Goal: Task Accomplishment & Management: Complete application form

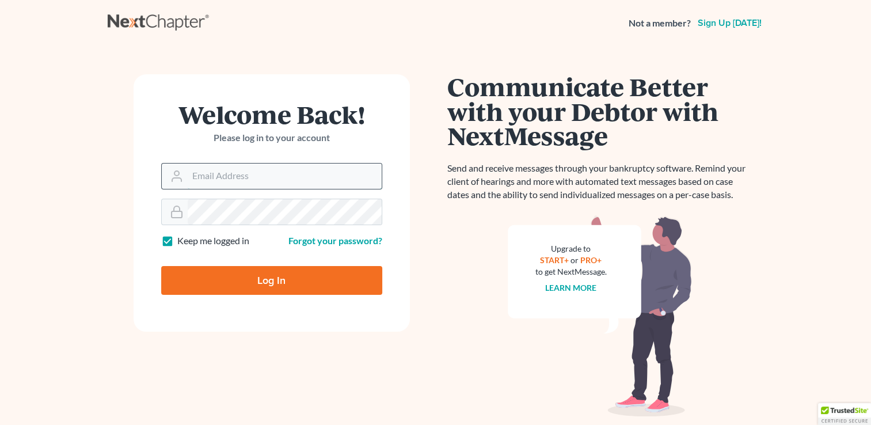
drag, startPoint x: 0, startPoint y: 0, endPoint x: 230, endPoint y: 180, distance: 292.1
click at [230, 180] on input "Email Address" at bounding box center [285, 176] width 194 height 25
type input "[EMAIL_ADDRESS][DOMAIN_NAME]"
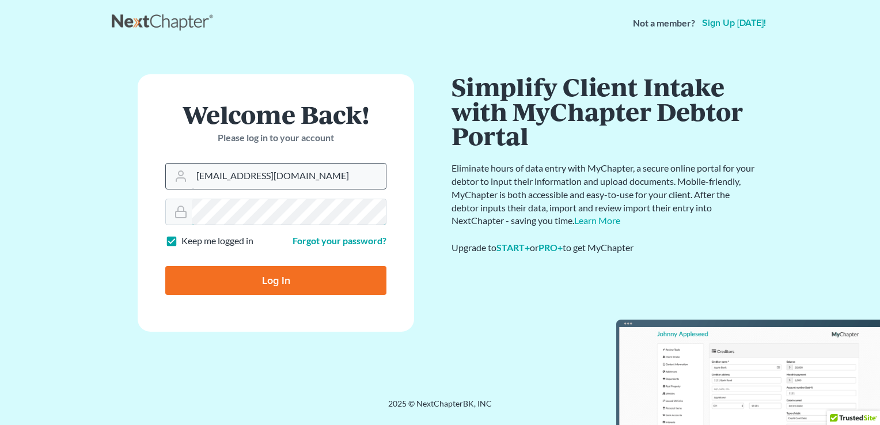
click at [165, 266] on input "Log In" at bounding box center [275, 280] width 221 height 29
type input "Thinking..."
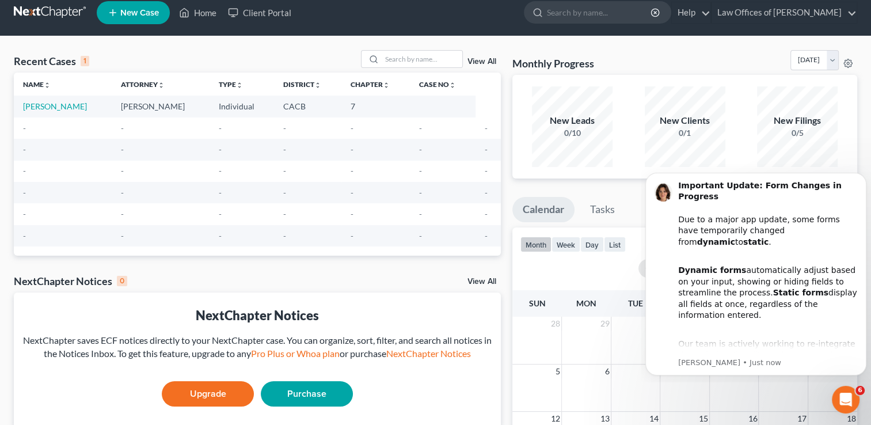
scroll to position [18, 0]
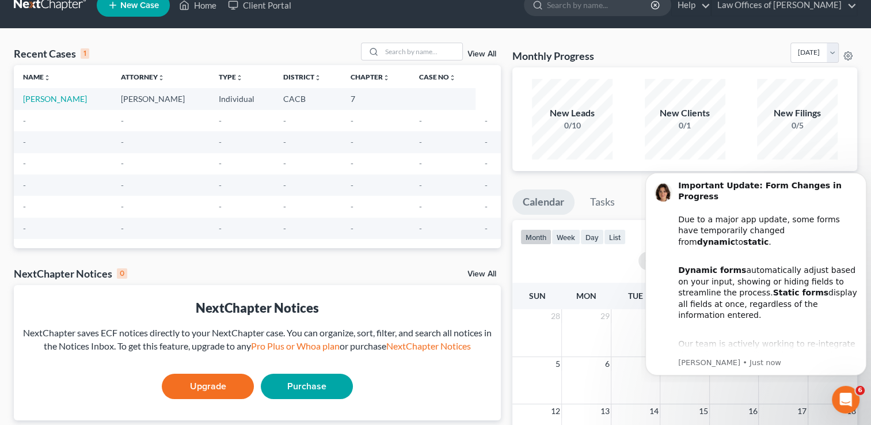
click at [123, 9] on span "New Case" at bounding box center [139, 5] width 39 height 9
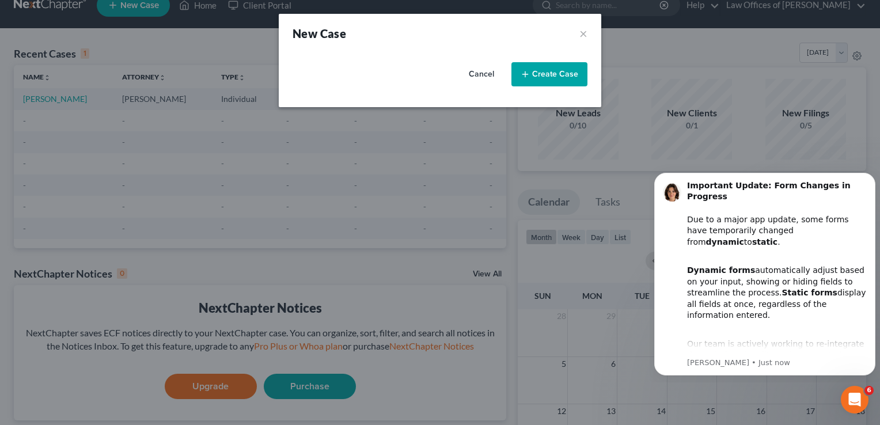
select select "7"
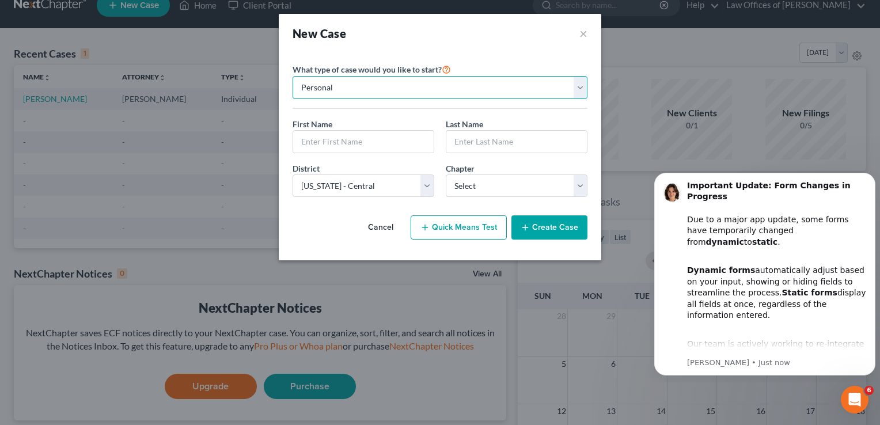
click at [579, 89] on select "Personal Business" at bounding box center [440, 87] width 295 height 23
click at [293, 76] on select "Personal Business" at bounding box center [440, 87] width 295 height 23
click at [367, 140] on input "text" at bounding box center [363, 142] width 141 height 22
click at [334, 148] on input "text" at bounding box center [363, 142] width 141 height 22
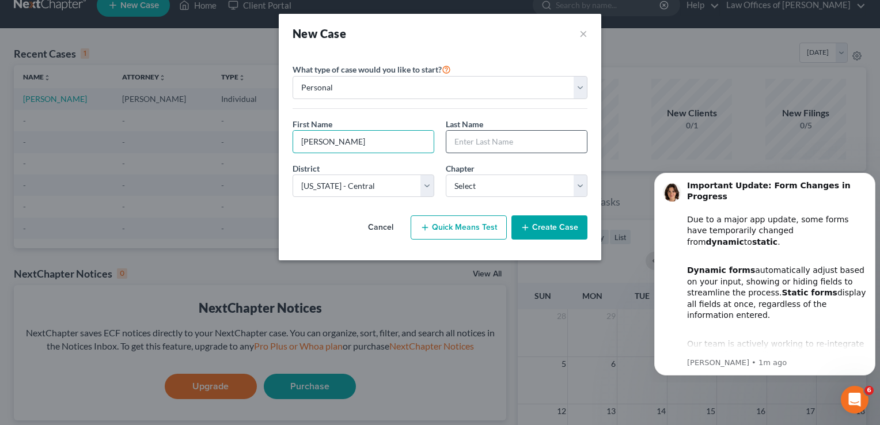
type input "Michelle"
click at [502, 140] on input "text" at bounding box center [516, 142] width 141 height 22
type input "Park"
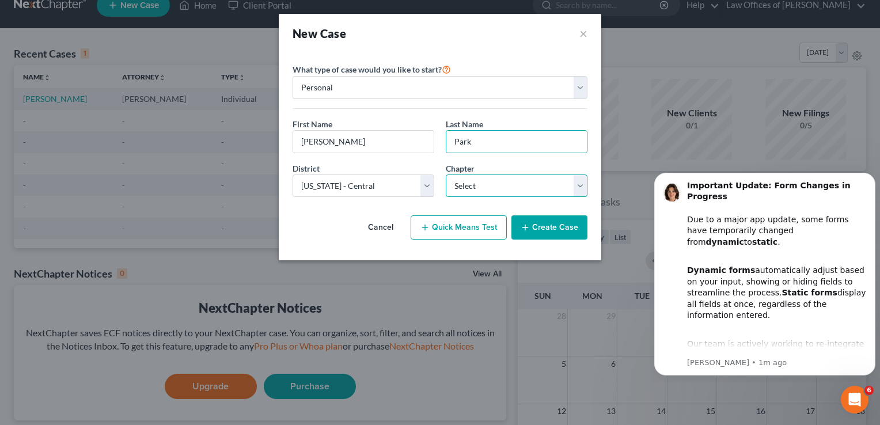
click at [581, 194] on select "Select 7 11 12 13" at bounding box center [517, 186] width 142 height 23
select select "0"
click at [446, 175] on select "Select 7 11 12 13" at bounding box center [517, 186] width 142 height 23
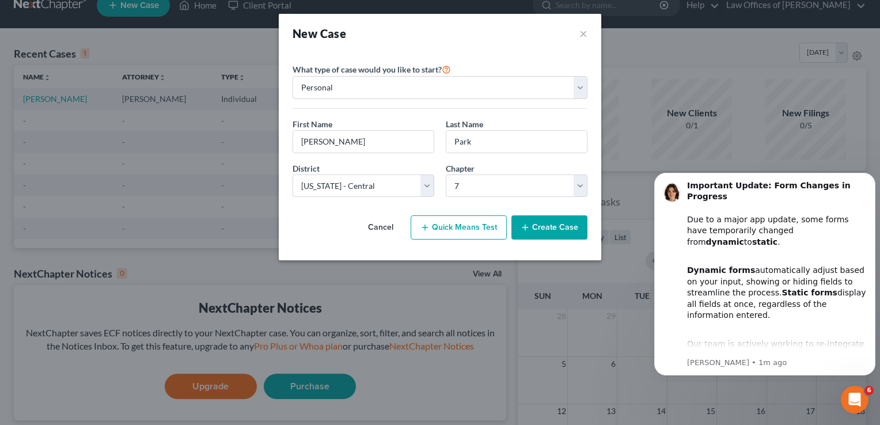
click at [461, 230] on button "Quick Means Test" at bounding box center [459, 227] width 96 height 24
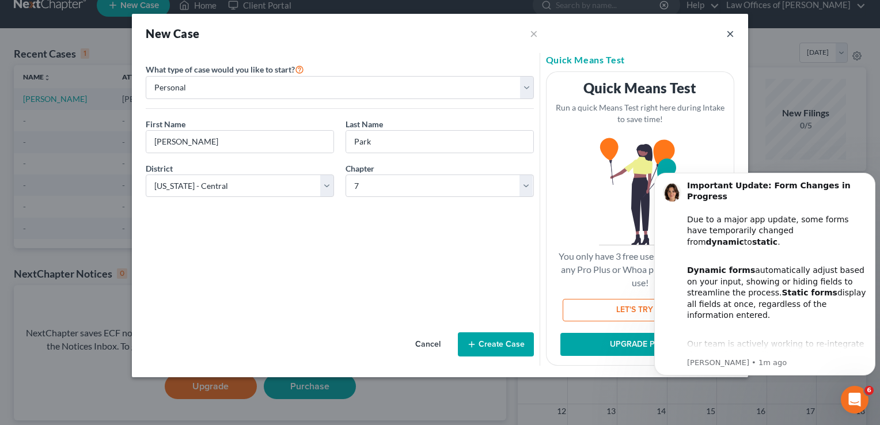
click at [728, 31] on button "×" at bounding box center [730, 33] width 8 height 14
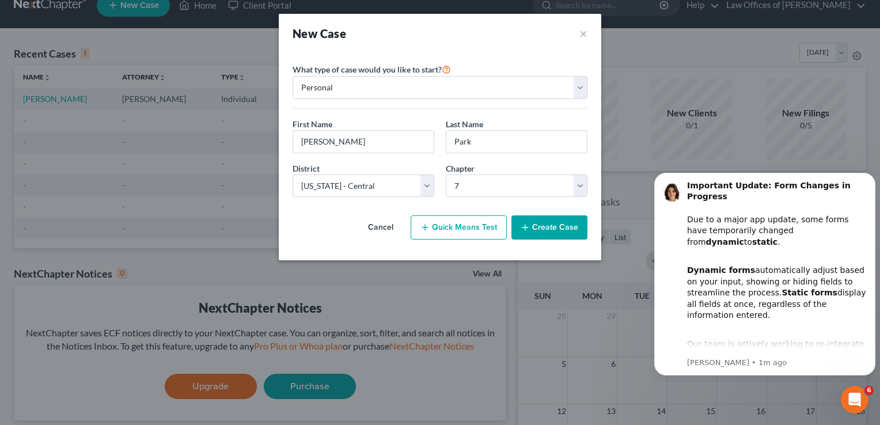
click at [590, 29] on div "New Case ×" at bounding box center [440, 33] width 323 height 39
click at [583, 30] on button "×" at bounding box center [583, 33] width 8 height 16
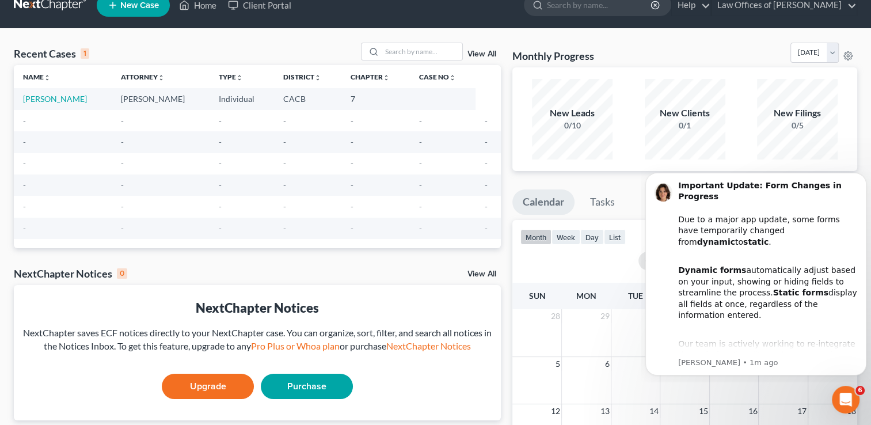
scroll to position [0, 0]
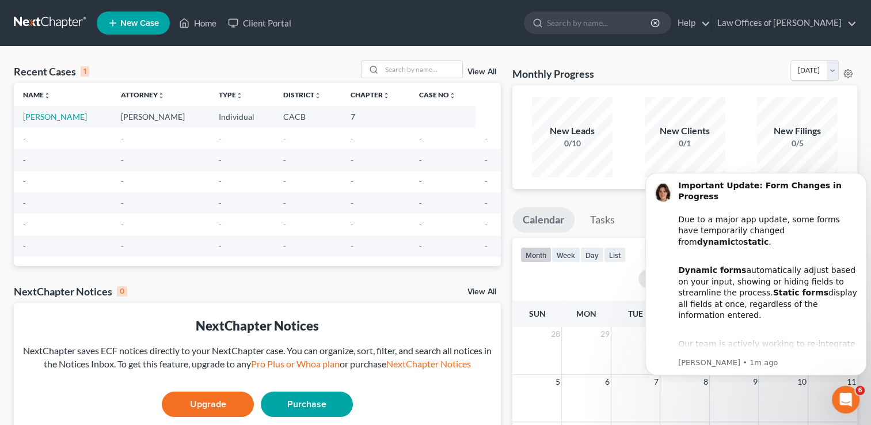
click at [141, 24] on span "New Case" at bounding box center [139, 23] width 39 height 9
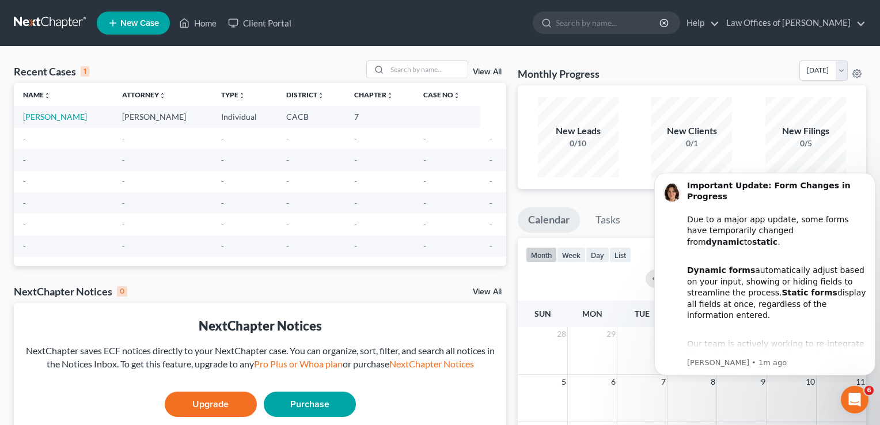
select select "7"
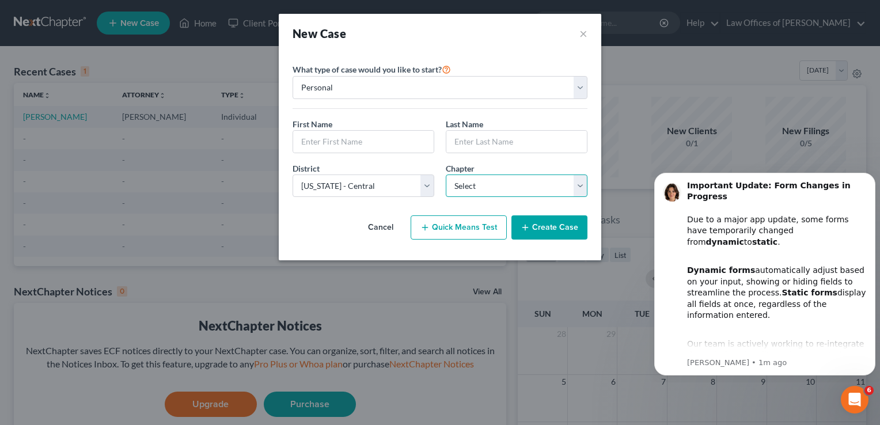
click at [579, 185] on select "Select 7 11 12 13" at bounding box center [517, 186] width 142 height 23
select select "0"
click at [446, 175] on select "Select 7 11 12 13" at bounding box center [517, 186] width 142 height 23
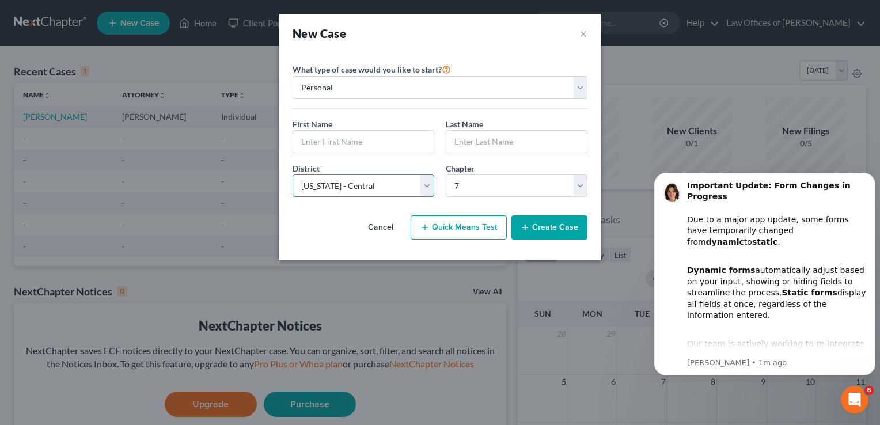
click at [431, 183] on select "Select Alabama - Middle Alabama - Northern Alabama - Southern Alaska Arizona Ar…" at bounding box center [364, 186] width 142 height 23
click at [427, 190] on select "Select Alabama - Middle Alabama - Northern Alabama - Southern Alaska Arizona Ar…" at bounding box center [364, 186] width 142 height 23
select select "9"
click at [293, 175] on select "Select Alabama - Middle Alabama - Northern Alabama - Southern Alaska Arizona Ar…" at bounding box center [364, 186] width 142 height 23
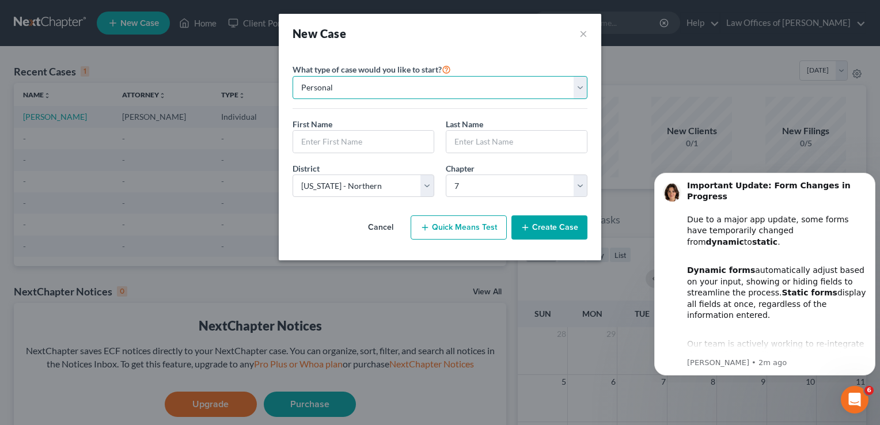
click at [586, 89] on select "Personal Business" at bounding box center [440, 87] width 295 height 23
click at [293, 76] on select "Personal Business" at bounding box center [440, 87] width 295 height 23
click at [357, 145] on input "text" at bounding box center [363, 142] width 141 height 22
type input "Michelle"
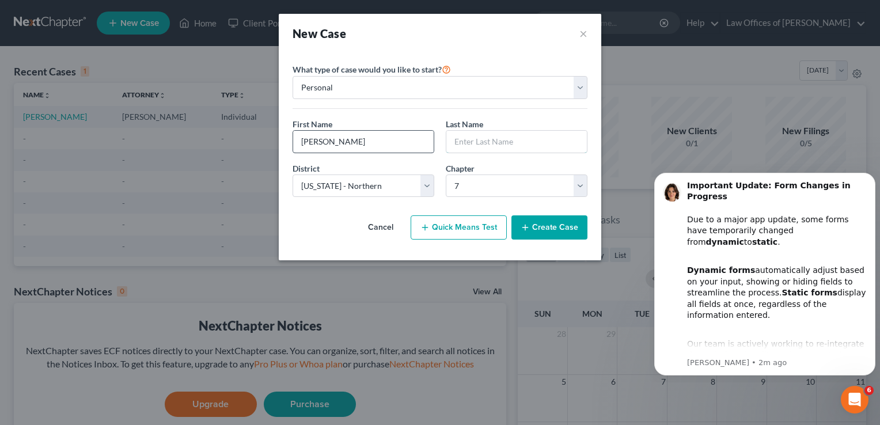
type input "Park"
click at [456, 230] on button "Quick Means Test" at bounding box center [459, 227] width 96 height 24
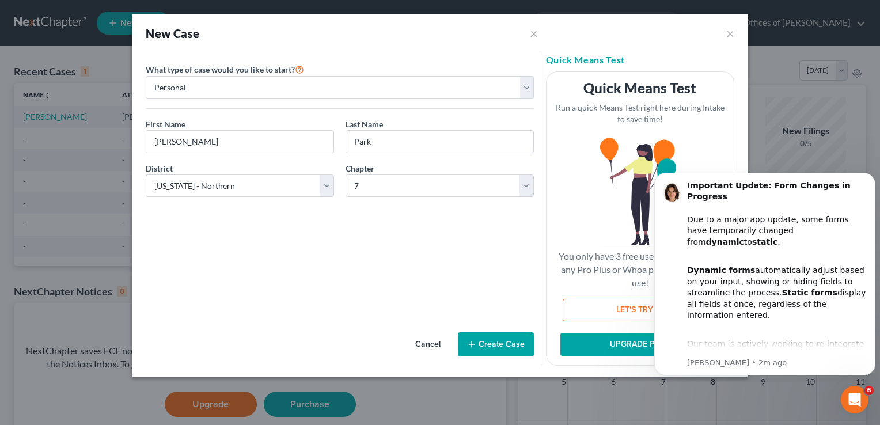
click at [496, 340] on button "Create Case" at bounding box center [496, 344] width 76 height 24
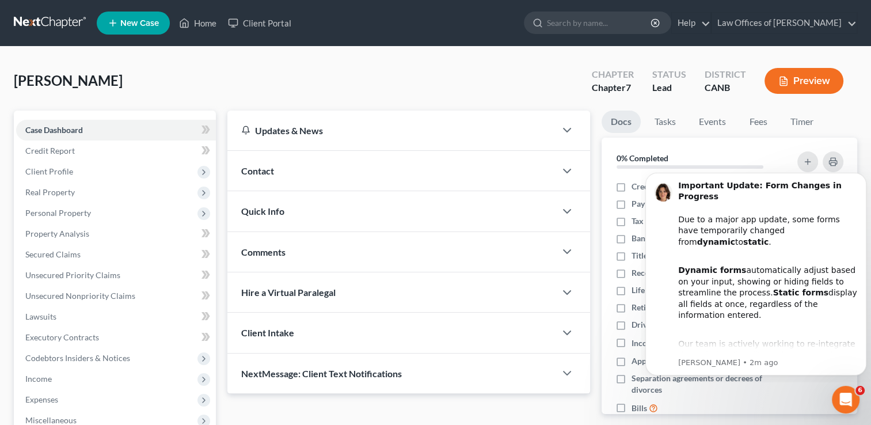
click at [313, 203] on div "Quick Info" at bounding box center [391, 211] width 328 height 40
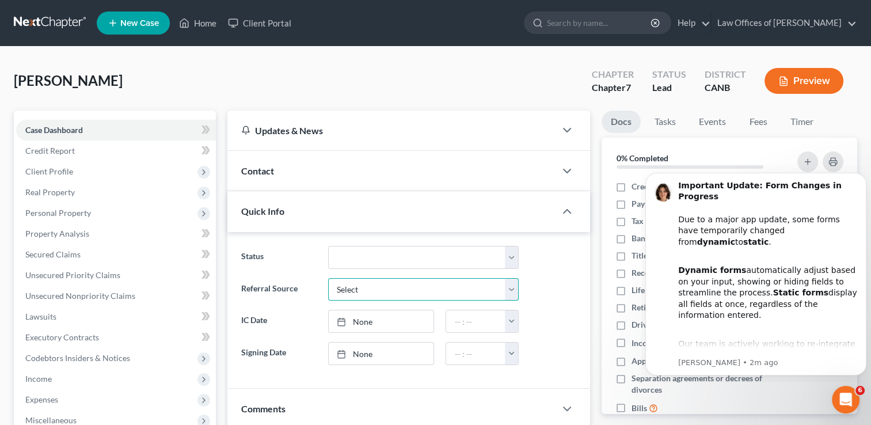
click at [513, 287] on select "Select Word Of Mouth Previous Clients Direct Mail Website Google Search Modern …" at bounding box center [423, 289] width 191 height 23
click at [513, 286] on select "Select Word Of Mouth Previous Clients Direct Mail Website Google Search Modern …" at bounding box center [423, 289] width 191 height 23
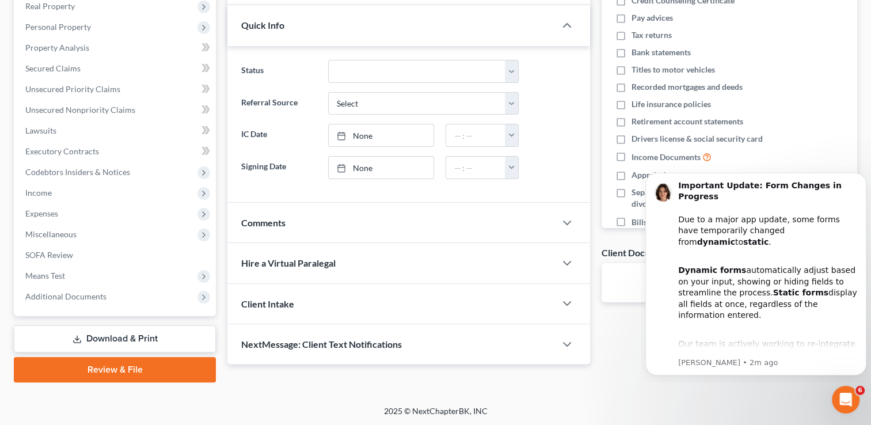
click at [563, 294] on div at bounding box center [573, 303] width 35 height 23
click at [564, 303] on icon "button" at bounding box center [567, 304] width 14 height 14
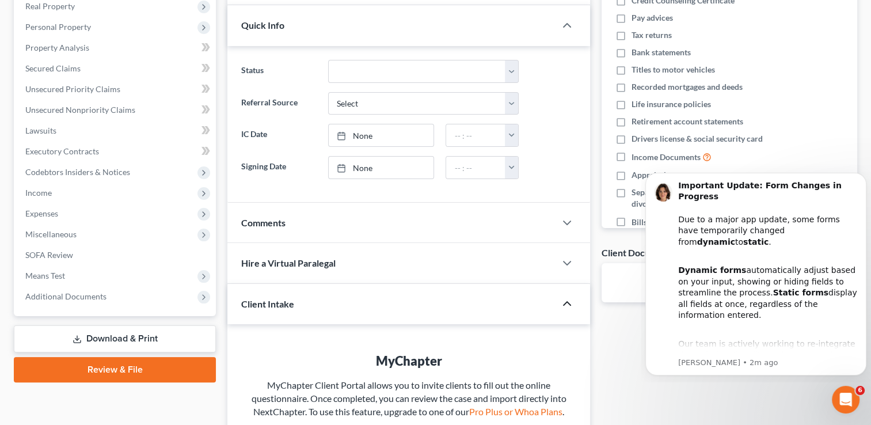
scroll to position [348, 0]
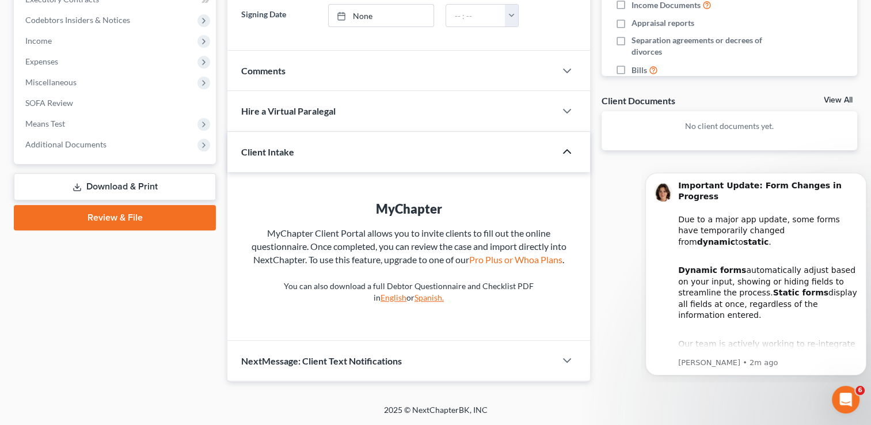
click at [568, 145] on icon "button" at bounding box center [567, 152] width 14 height 14
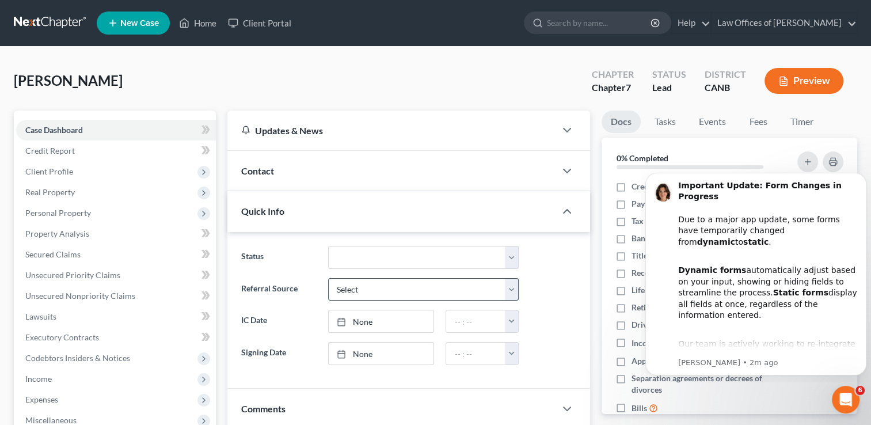
scroll to position [186, 0]
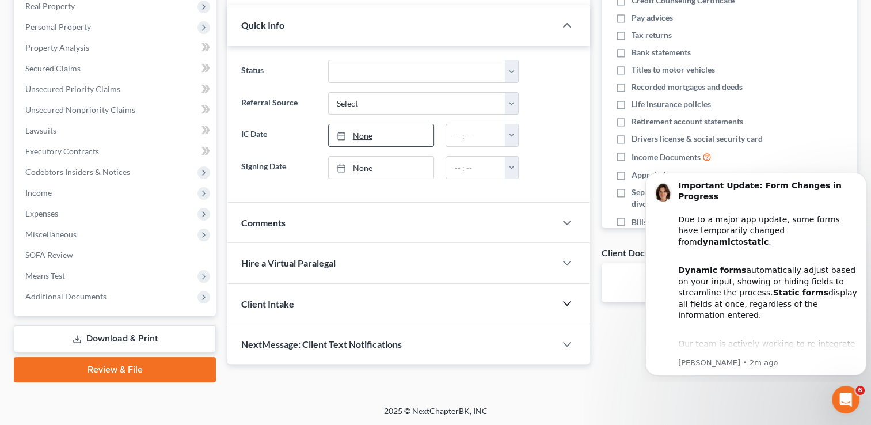
click at [350, 139] on link "None" at bounding box center [381, 135] width 105 height 22
type input "10/1/2025"
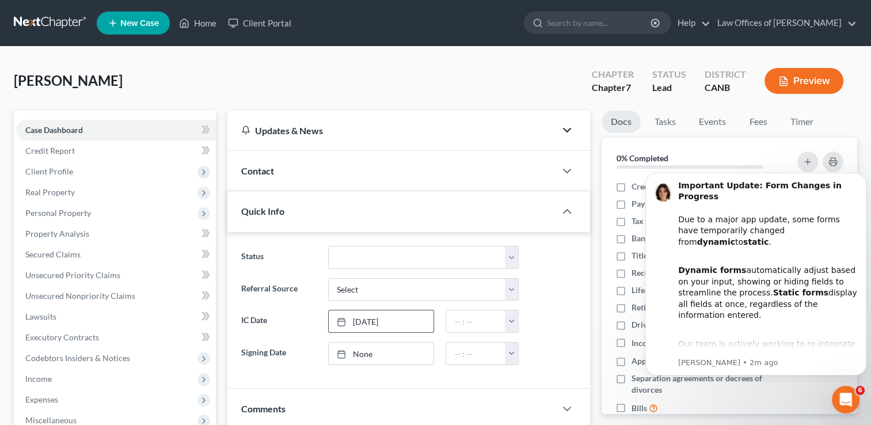
click at [570, 129] on polyline "button" at bounding box center [567, 129] width 7 height 3
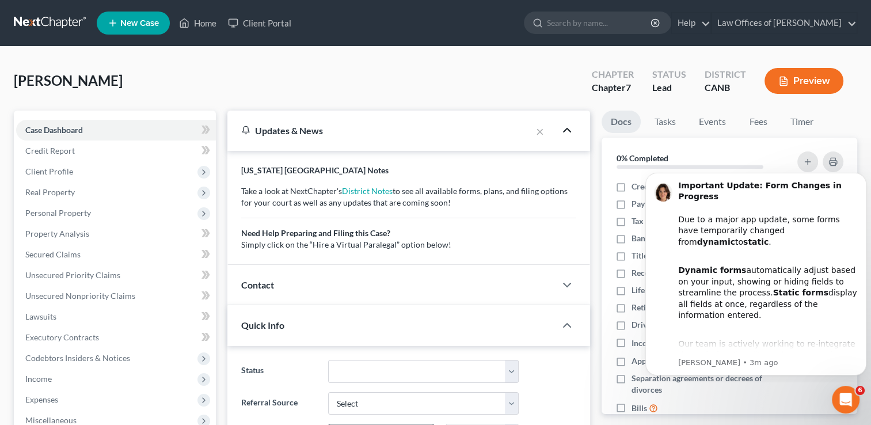
click at [534, 93] on div "Park, Michelle Upgraded Chapter Chapter 7 Status Lead District CANB Preview" at bounding box center [436, 85] width 844 height 50
click at [862, 173] on icon "Dismiss notification" at bounding box center [863, 176] width 6 height 6
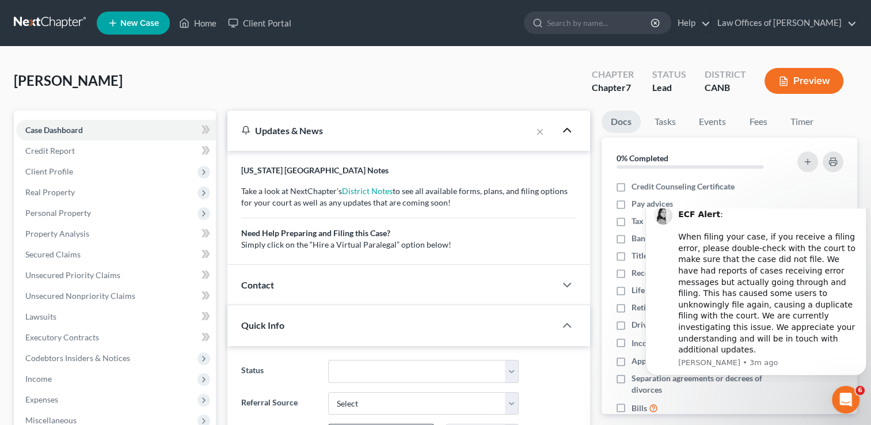
click at [864, 207] on button "Dismiss notification" at bounding box center [863, 199] width 15 height 15
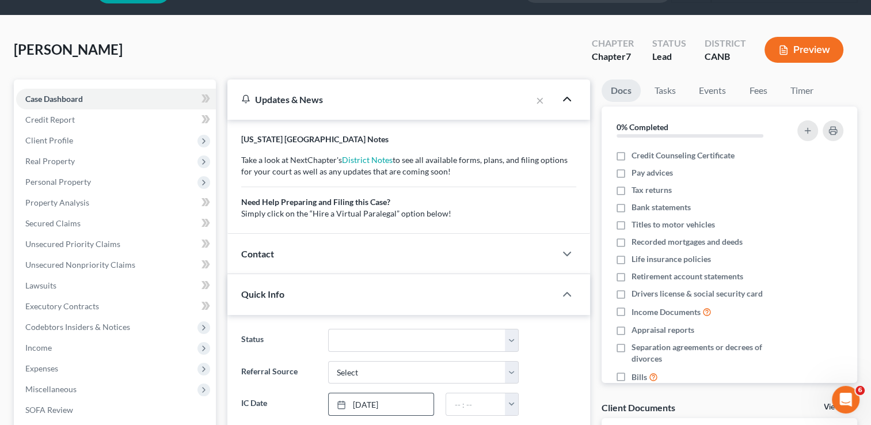
scroll to position [28, 0]
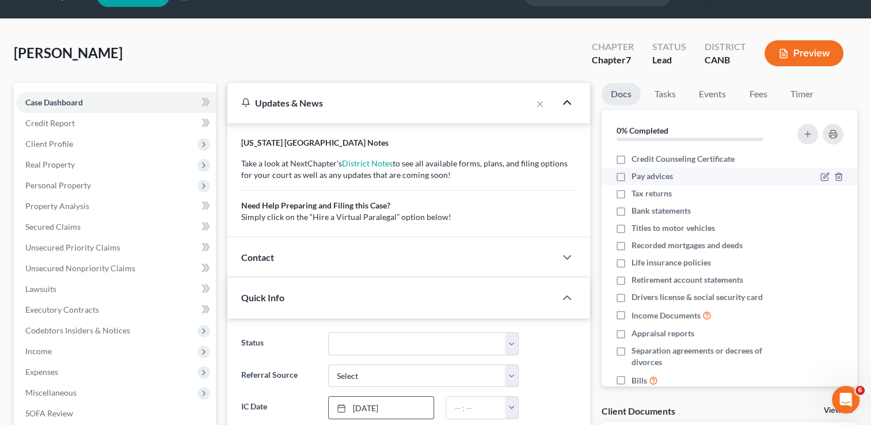
click at [654, 176] on span "Pay advices" at bounding box center [652, 176] width 41 height 12
click at [644, 176] on input "Pay advices" at bounding box center [639, 173] width 7 height 7
checkbox input "true"
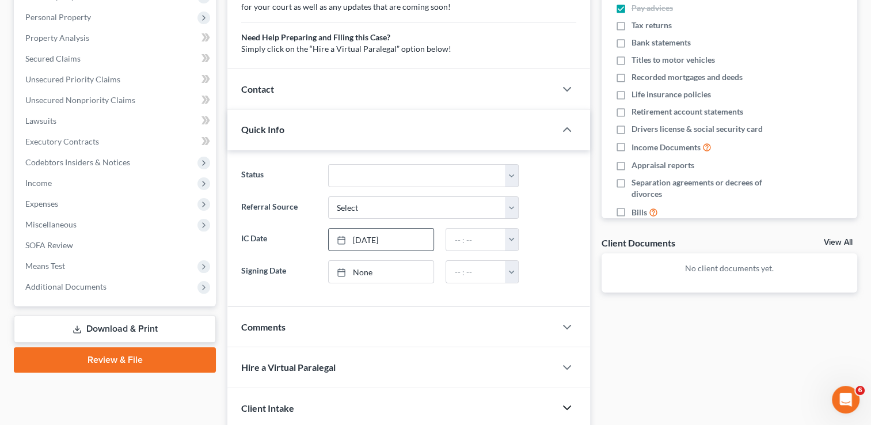
scroll to position [141, 0]
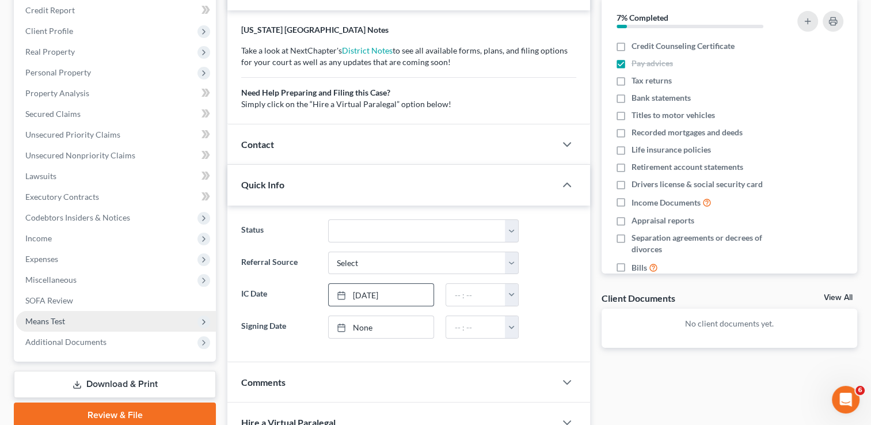
click at [59, 321] on span "Means Test" at bounding box center [45, 321] width 40 height 10
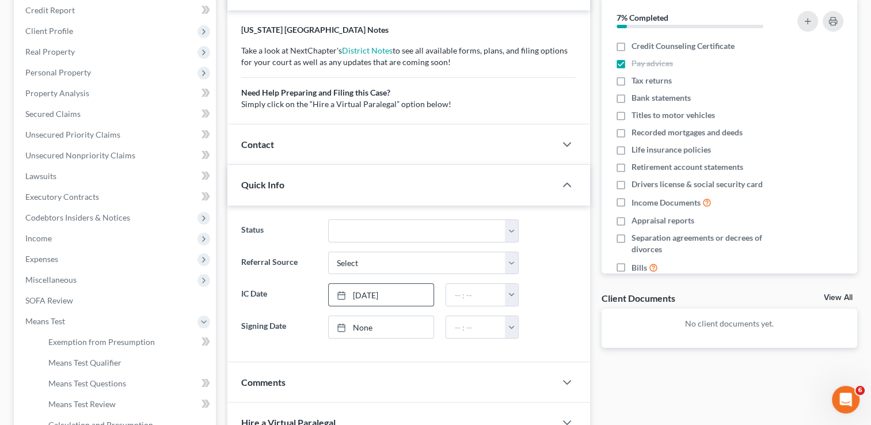
scroll to position [290, 0]
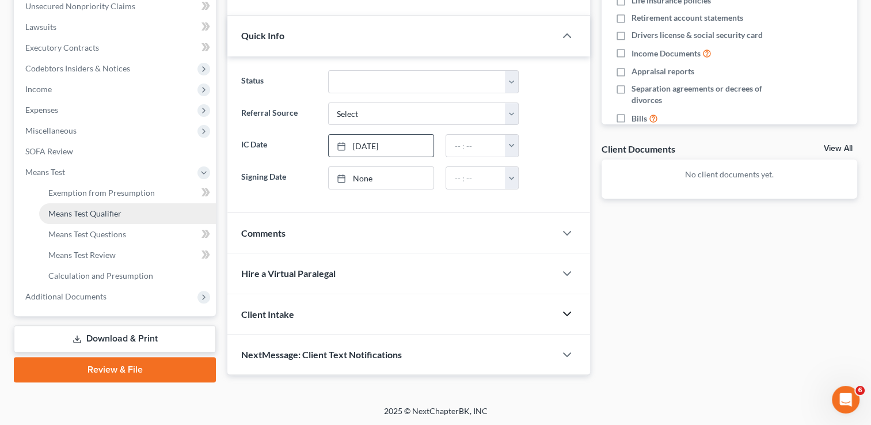
click at [87, 217] on span "Means Test Qualifier" at bounding box center [84, 213] width 73 height 10
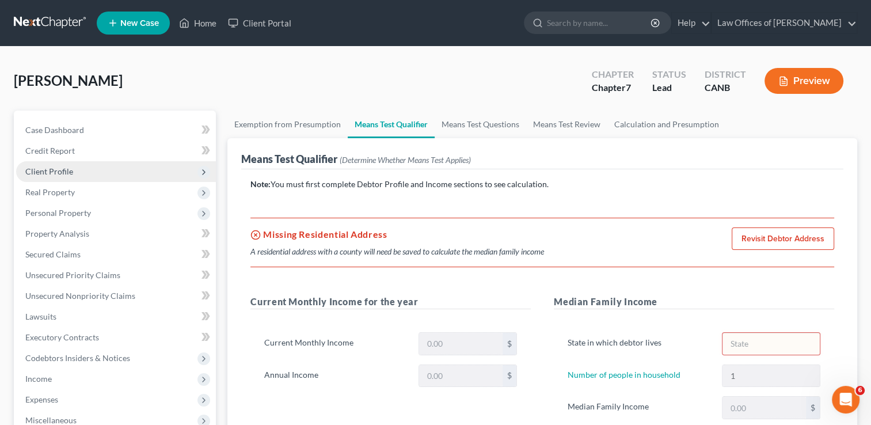
click at [179, 180] on span "Client Profile" at bounding box center [116, 171] width 200 height 21
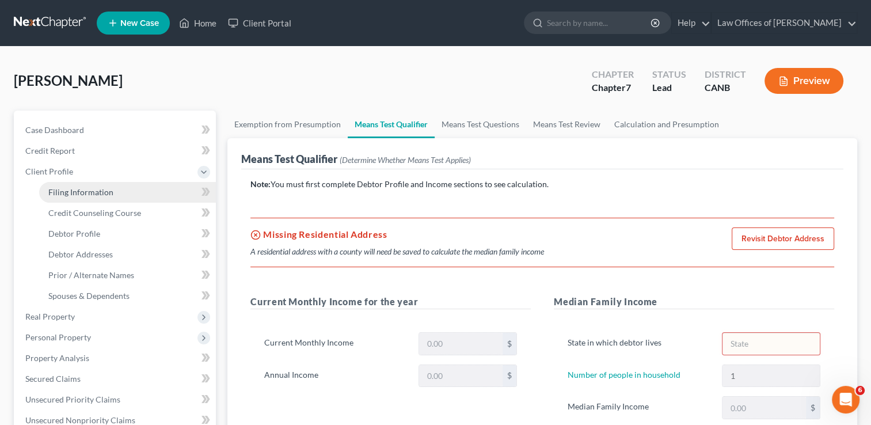
click at [94, 199] on link "Filing Information" at bounding box center [127, 192] width 177 height 21
select select "1"
select select "0"
select select "9"
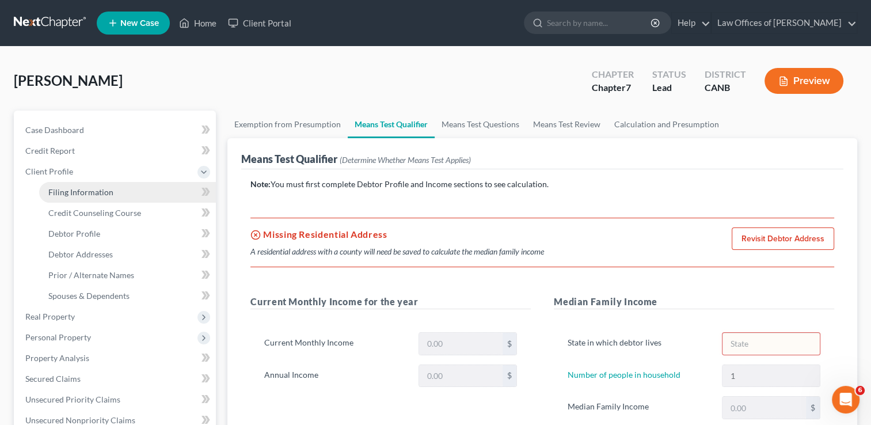
select select "4"
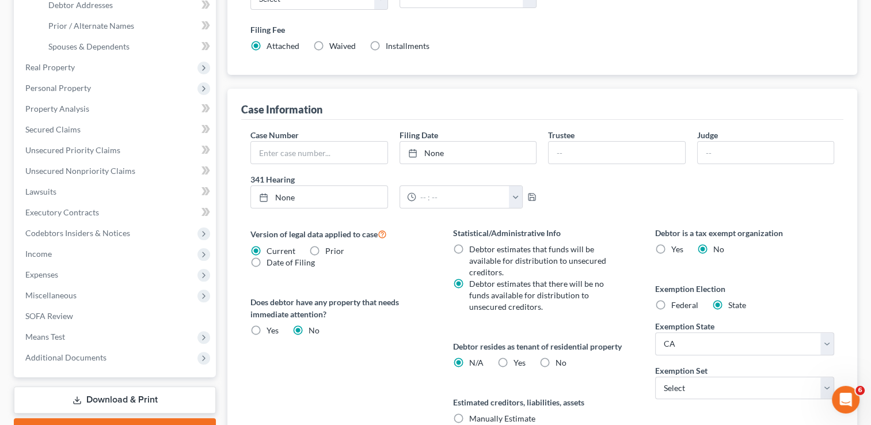
scroll to position [366, 0]
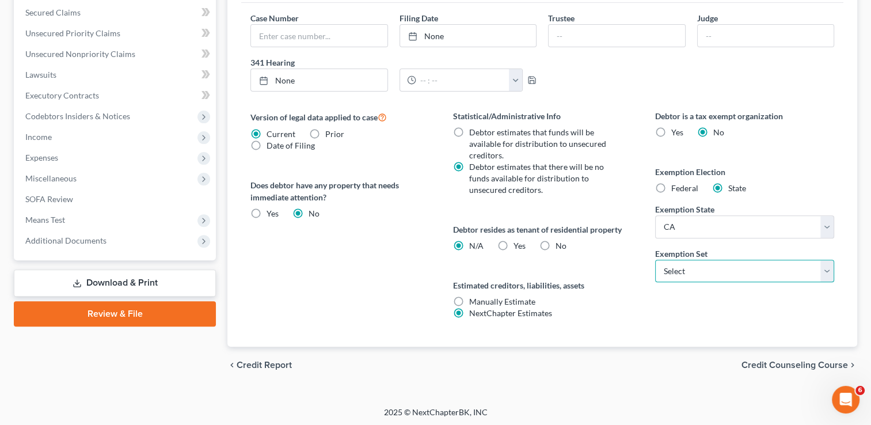
click at [818, 270] on select "Select 703 704" at bounding box center [744, 271] width 179 height 23
click at [820, 270] on select "Select 703 704" at bounding box center [744, 271] width 179 height 23
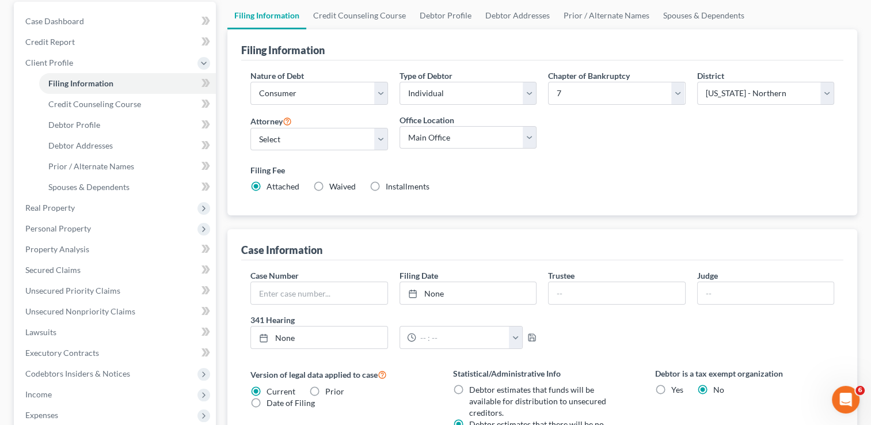
scroll to position [89, 0]
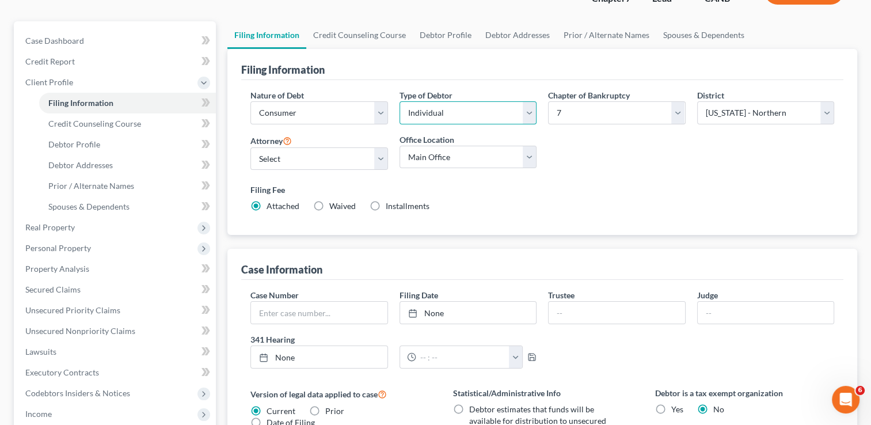
click at [530, 112] on select "Select Individual Joint" at bounding box center [468, 112] width 137 height 23
select select "1"
click at [400, 101] on select "Select Individual Joint" at bounding box center [468, 112] width 137 height 23
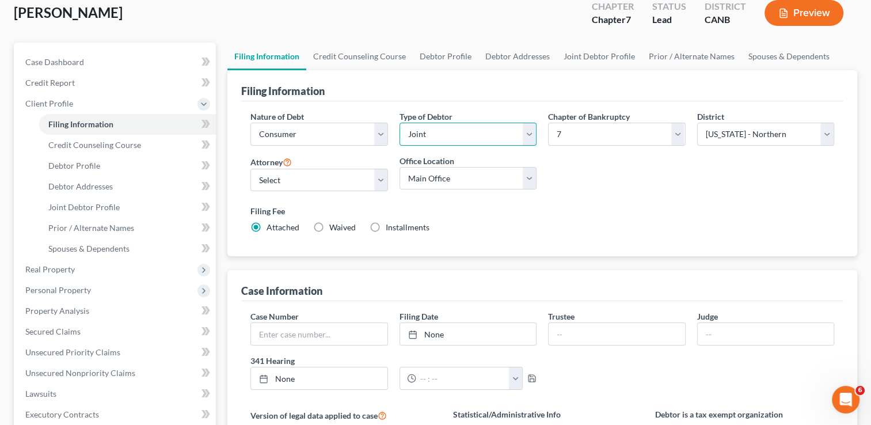
scroll to position [58, 0]
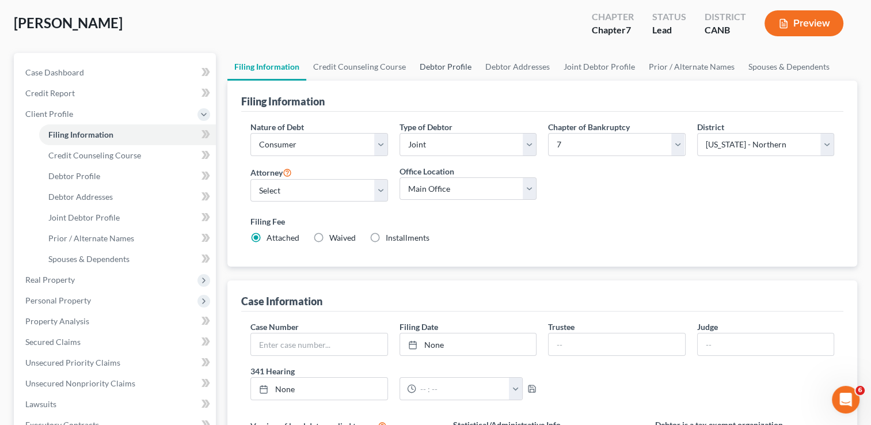
click at [449, 60] on link "Debtor Profile" at bounding box center [446, 67] width 66 height 28
select select "1"
select select "0"
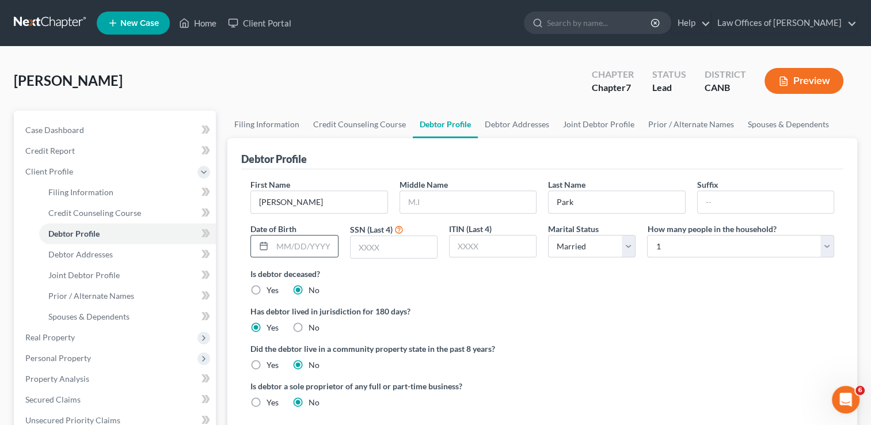
click at [271, 248] on div at bounding box center [261, 247] width 21 height 22
click at [295, 244] on input "text" at bounding box center [304, 247] width 65 height 22
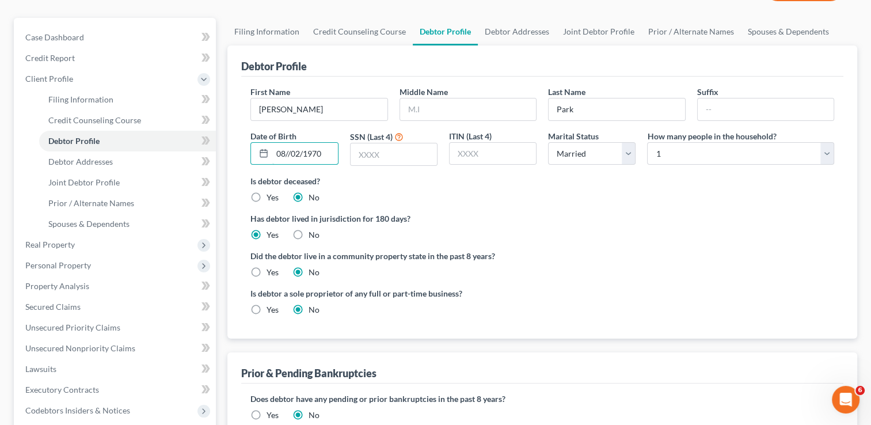
scroll to position [94, 0]
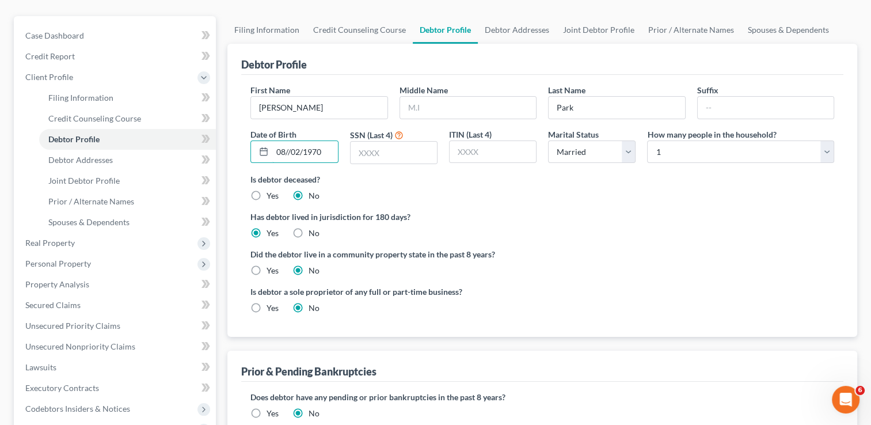
type input "08//02/1970"
click at [267, 270] on label "Yes" at bounding box center [273, 271] width 12 height 12
click at [271, 270] on input "Yes" at bounding box center [274, 268] width 7 height 7
radio input "true"
radio input "false"
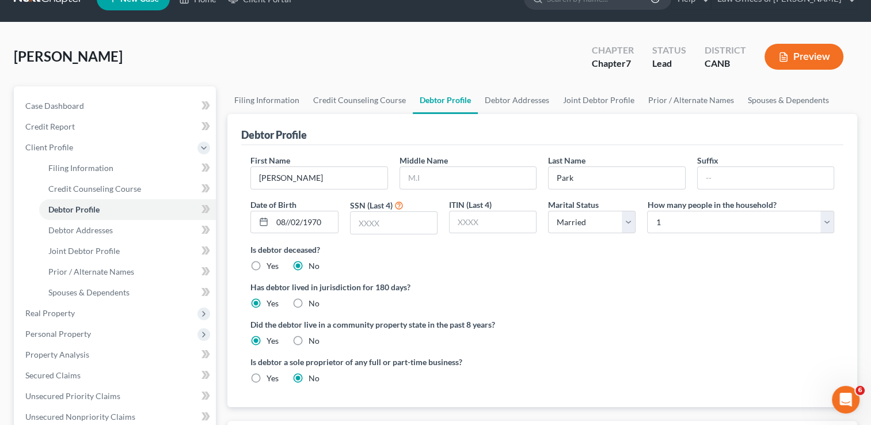
scroll to position [13, 0]
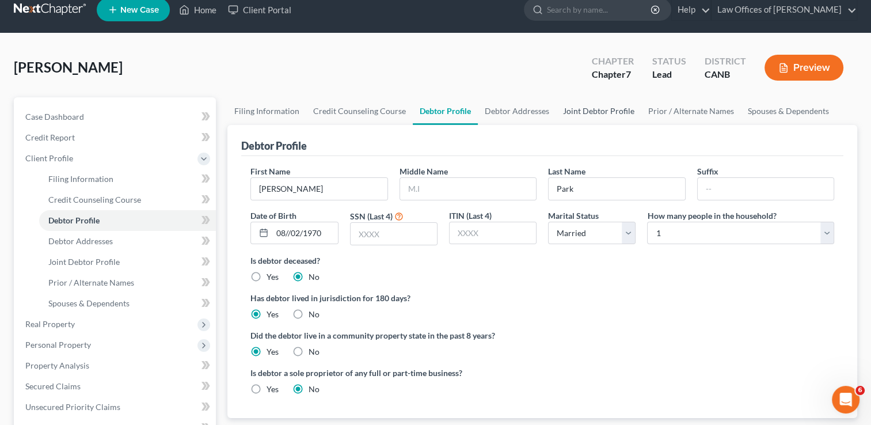
drag, startPoint x: 602, startPoint y: 105, endPoint x: 597, endPoint y: 111, distance: 8.2
click at [602, 105] on link "Joint Debtor Profile" at bounding box center [598, 111] width 85 height 28
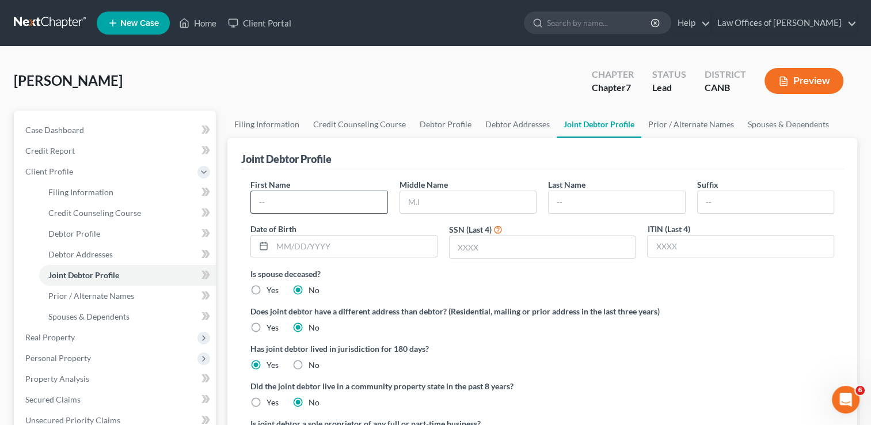
click at [293, 204] on input "text" at bounding box center [319, 202] width 136 height 22
type input "j"
type input "James"
click at [585, 199] on input "text" at bounding box center [617, 202] width 136 height 22
type input "Park"
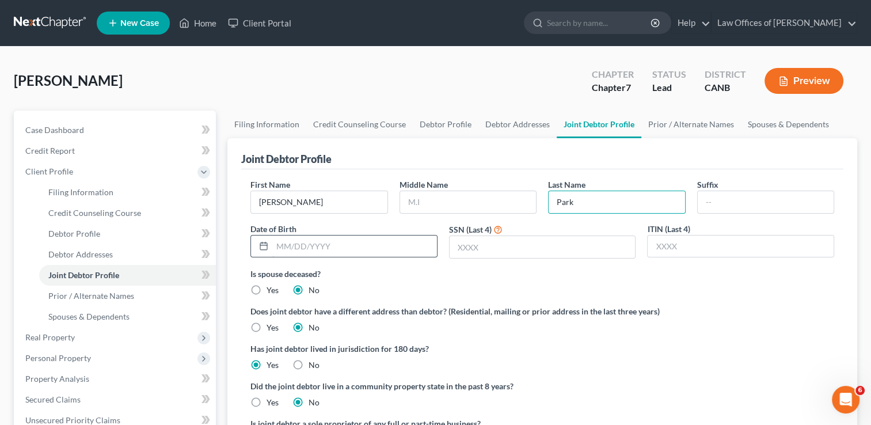
drag, startPoint x: 316, startPoint y: 244, endPoint x: 296, endPoint y: 248, distance: 19.9
click at [316, 244] on input "text" at bounding box center [354, 247] width 165 height 22
click at [293, 240] on input "text" at bounding box center [354, 247] width 165 height 22
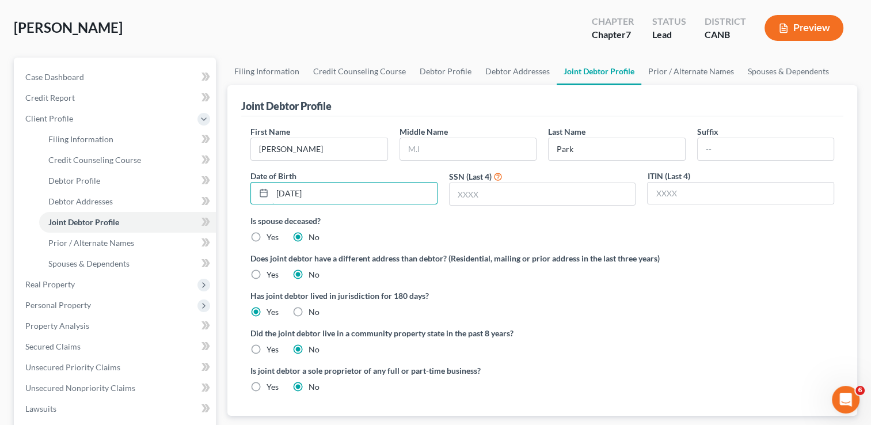
scroll to position [65, 0]
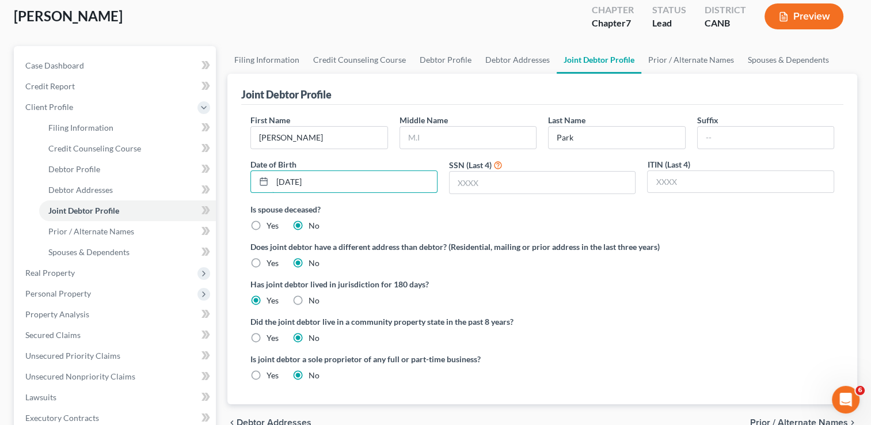
type input "08/10/1965"
click at [267, 263] on label "Yes" at bounding box center [273, 263] width 12 height 12
click at [271, 263] on input "Yes" at bounding box center [274, 260] width 7 height 7
radio input "true"
radio input "false"
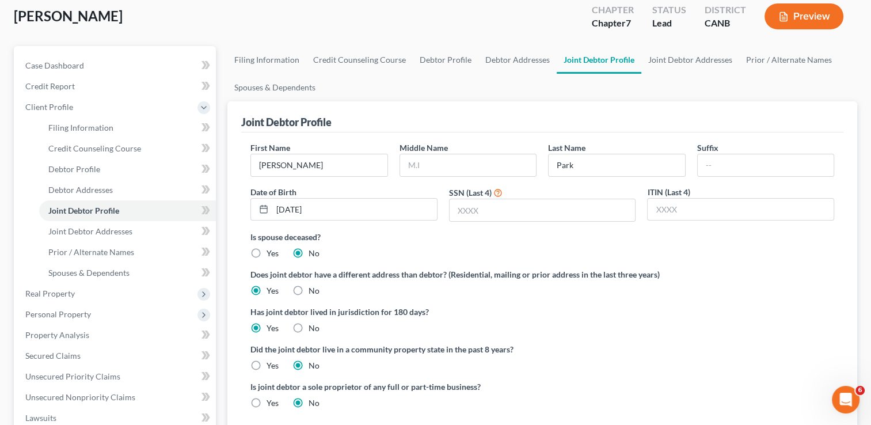
click at [267, 365] on label "Yes" at bounding box center [273, 366] width 12 height 12
click at [271, 365] on input "Yes" at bounding box center [274, 363] width 7 height 7
radio input "true"
radio input "false"
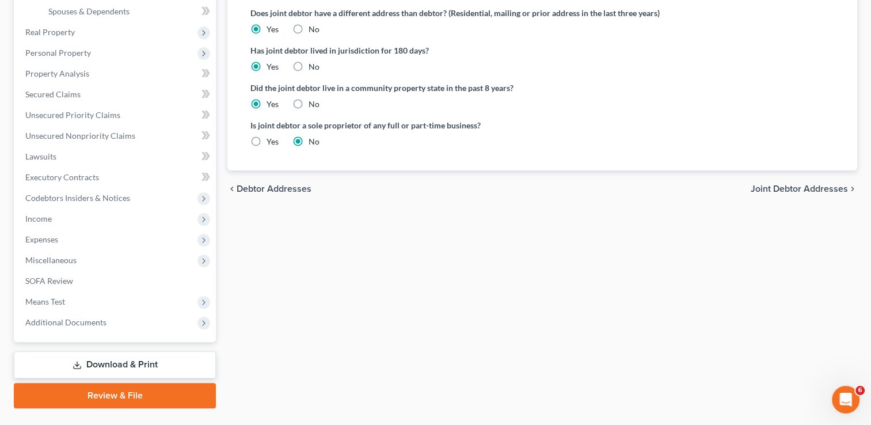
scroll to position [328, 0]
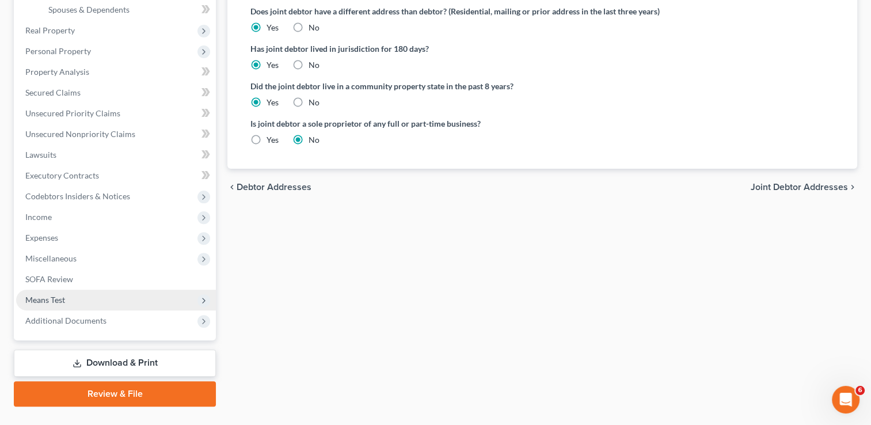
click at [60, 293] on span "Means Test" at bounding box center [116, 300] width 200 height 21
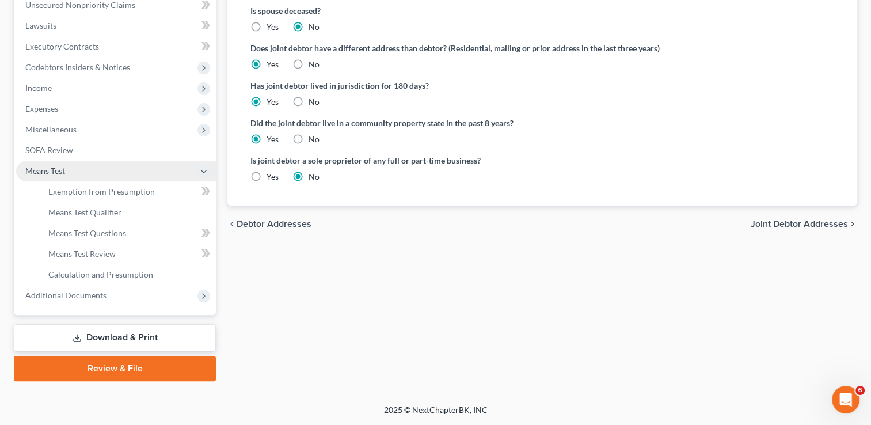
scroll to position [290, 0]
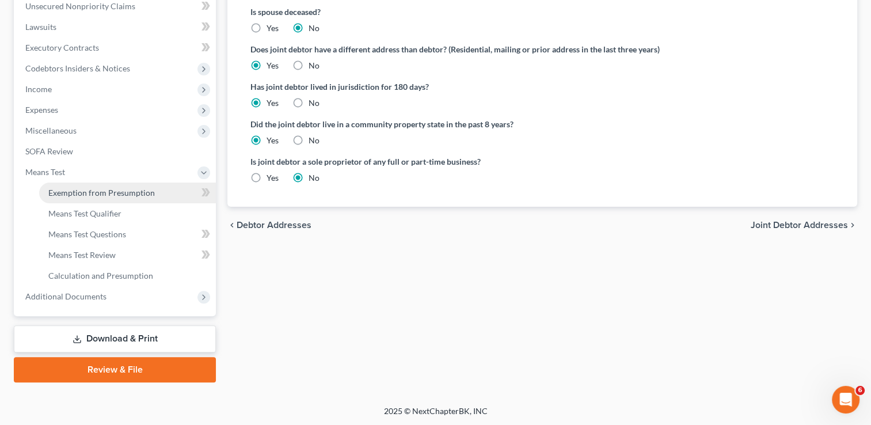
click at [115, 192] on span "Exemption from Presumption" at bounding box center [101, 193] width 107 height 10
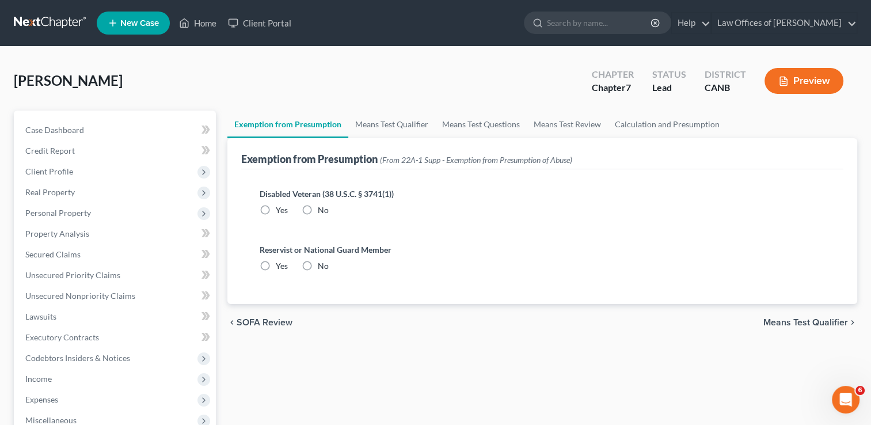
click at [318, 210] on label "No" at bounding box center [323, 210] width 11 height 12
click at [323, 210] on input "No" at bounding box center [326, 207] width 7 height 7
radio input "true"
click at [318, 264] on label "No" at bounding box center [323, 266] width 11 height 12
click at [323, 264] on input "No" at bounding box center [326, 263] width 7 height 7
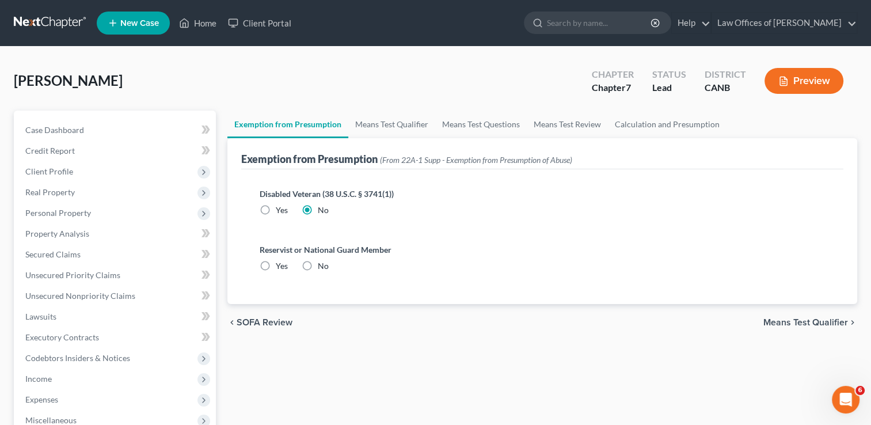
radio input "true"
click at [393, 128] on link "Means Test Qualifier" at bounding box center [391, 125] width 87 height 28
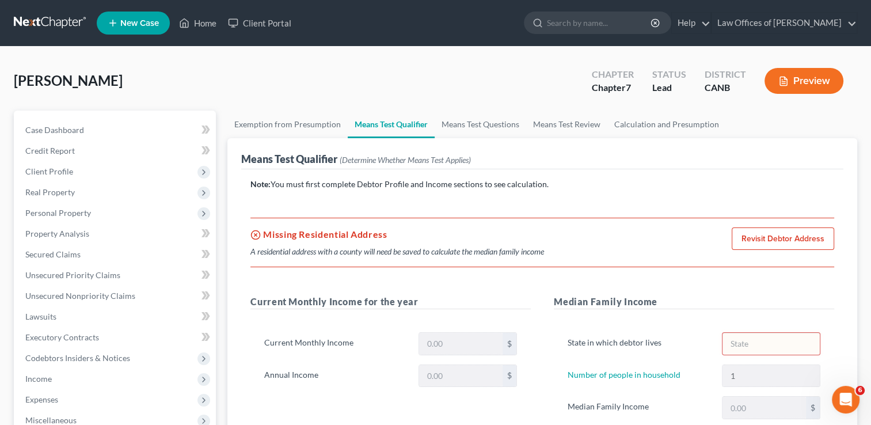
click at [779, 238] on link "Revisit Debtor Address" at bounding box center [783, 238] width 103 height 23
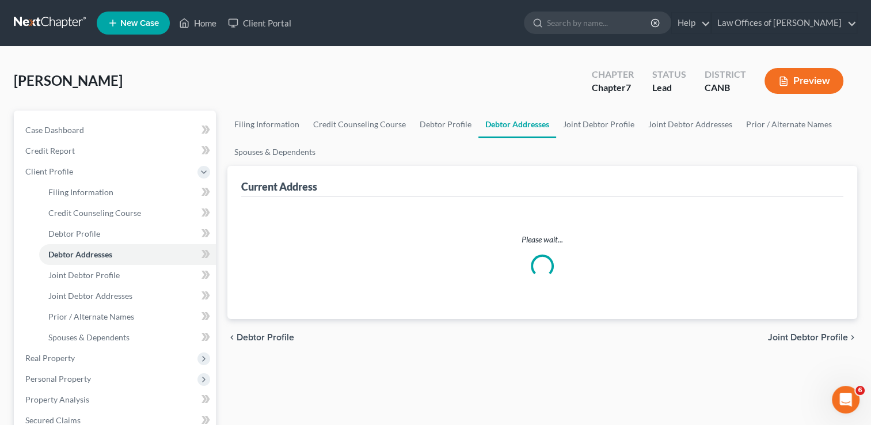
select select "0"
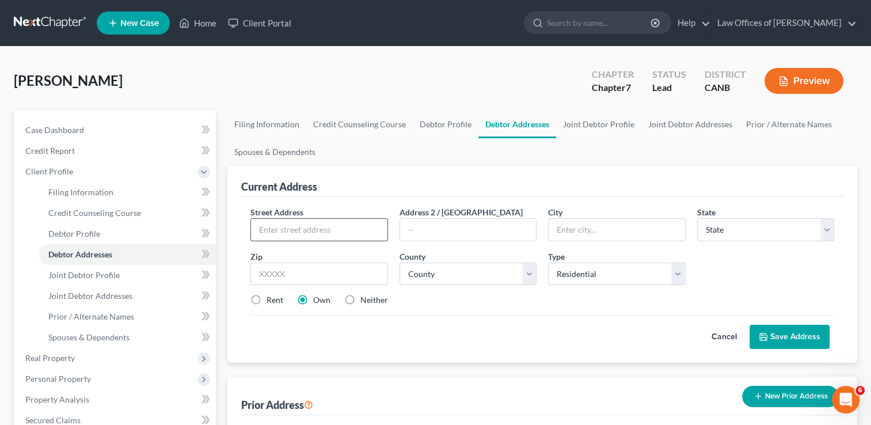
click at [283, 230] on input "text" at bounding box center [319, 230] width 136 height 22
click at [346, 234] on input "text" at bounding box center [319, 230] width 136 height 22
click at [591, 130] on link "Joint Debtor Profile" at bounding box center [598, 125] width 85 height 28
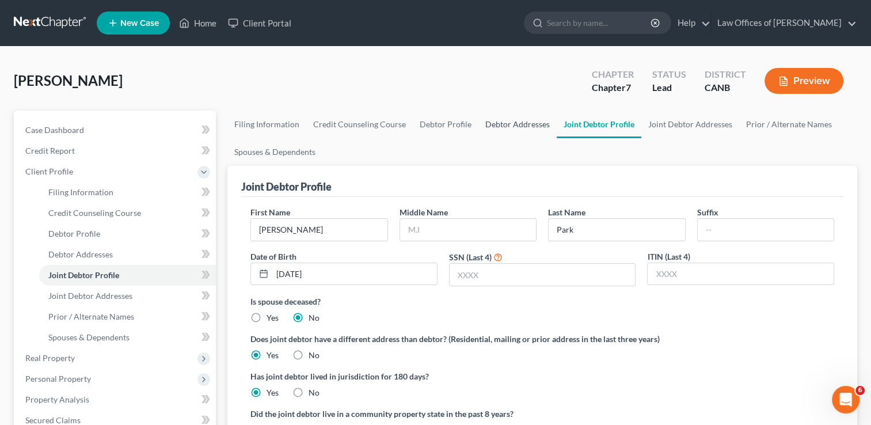
click at [501, 128] on link "Debtor Addresses" at bounding box center [518, 125] width 78 height 28
select select "0"
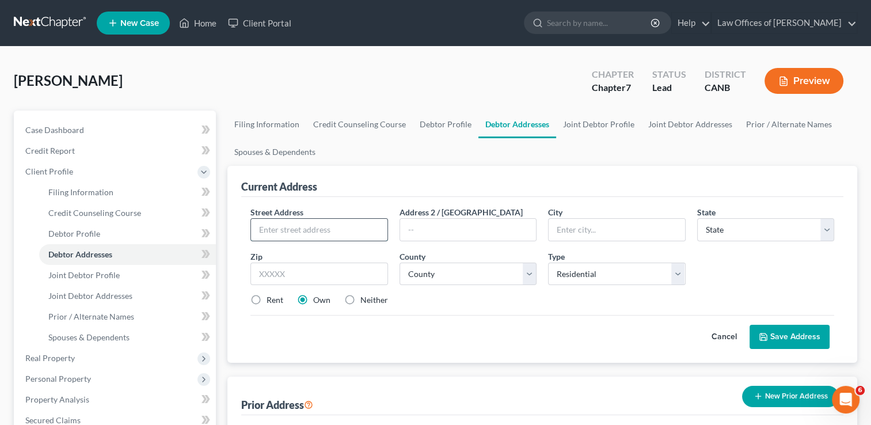
click at [305, 229] on input "text" at bounding box center [319, 230] width 136 height 22
click at [294, 229] on input "text" at bounding box center [319, 230] width 136 height 22
type input "3092 Clark Street"
click at [577, 229] on input "text" at bounding box center [617, 230] width 136 height 22
type input "Placerville"
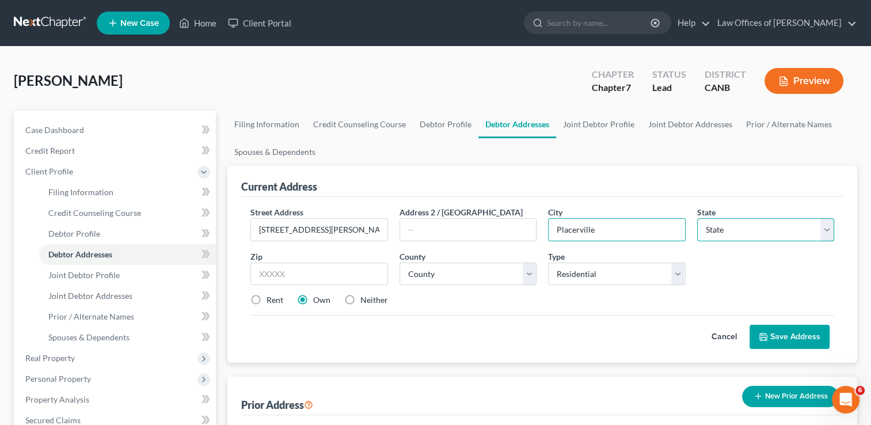
drag, startPoint x: 829, startPoint y: 227, endPoint x: 822, endPoint y: 229, distance: 7.1
click at [829, 227] on select "State AL AK AR AZ CA CO CT DE DC FL GA GU HI ID IL IN IA KS KY LA ME MD MA MI M…" at bounding box center [765, 229] width 137 height 23
select select "4"
click at [697, 218] on select "State AL AK AR AZ CA CO CT DE DC FL GA GU HI ID IL IN IA KS KY LA ME MD MA MI M…" at bounding box center [765, 229] width 137 height 23
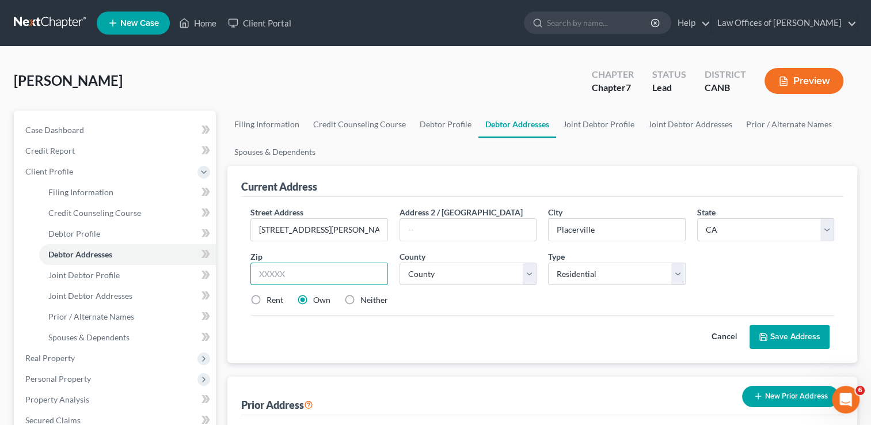
click at [283, 272] on input "text" at bounding box center [319, 274] width 137 height 23
type input "95667"
click at [267, 296] on label "Rent" at bounding box center [275, 300] width 17 height 12
click at [271, 296] on input "Rent" at bounding box center [274, 297] width 7 height 7
radio input "true"
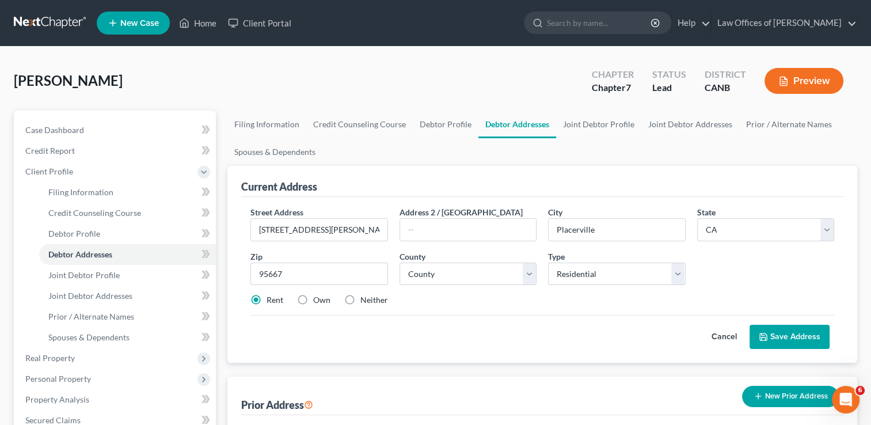
click at [813, 340] on button "Save Address" at bounding box center [790, 337] width 80 height 24
click at [532, 275] on select "County Alameda County Alpine County Amador County Butte County Calaveras County…" at bounding box center [468, 274] width 137 height 23
select select "8"
click at [400, 263] on select "County Alameda County Alpine County Amador County Butte County Calaveras County…" at bounding box center [468, 274] width 137 height 23
click at [792, 333] on button "Save Address" at bounding box center [790, 337] width 80 height 24
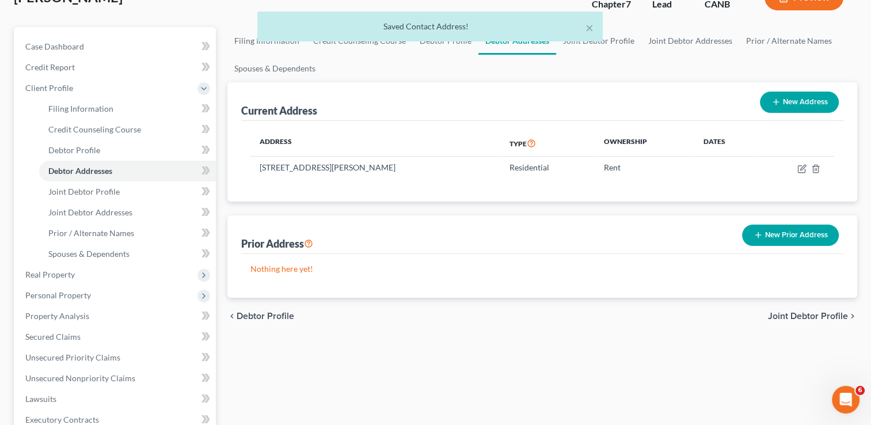
scroll to position [99, 0]
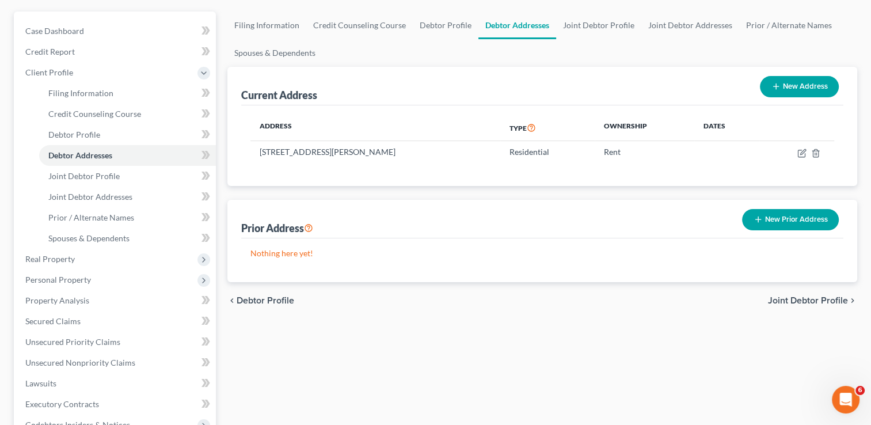
click at [795, 299] on span "Joint Debtor Profile" at bounding box center [808, 300] width 80 height 9
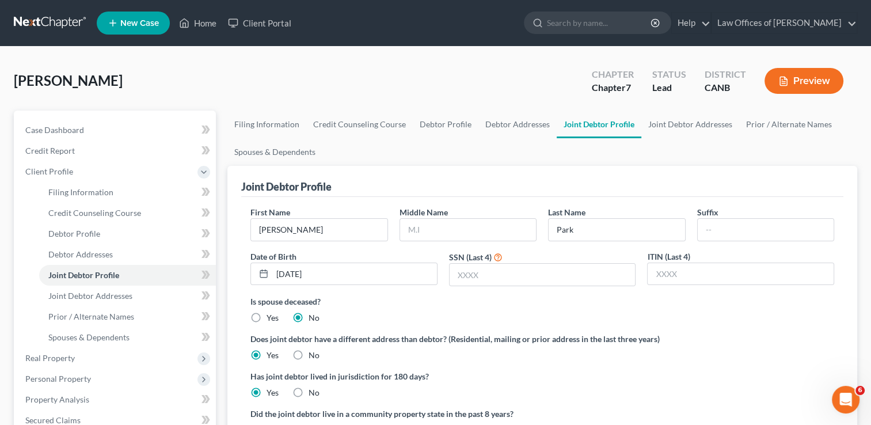
scroll to position [249, 0]
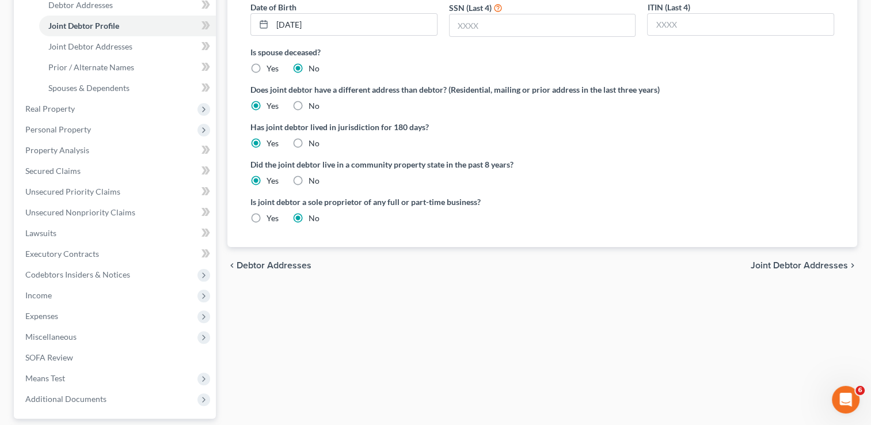
click at [802, 261] on span "Joint Debtor Addresses" at bounding box center [799, 265] width 97 height 9
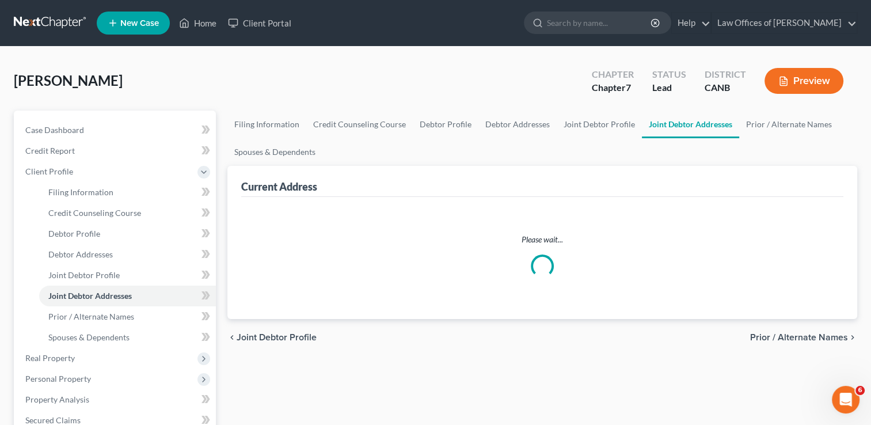
select select "0"
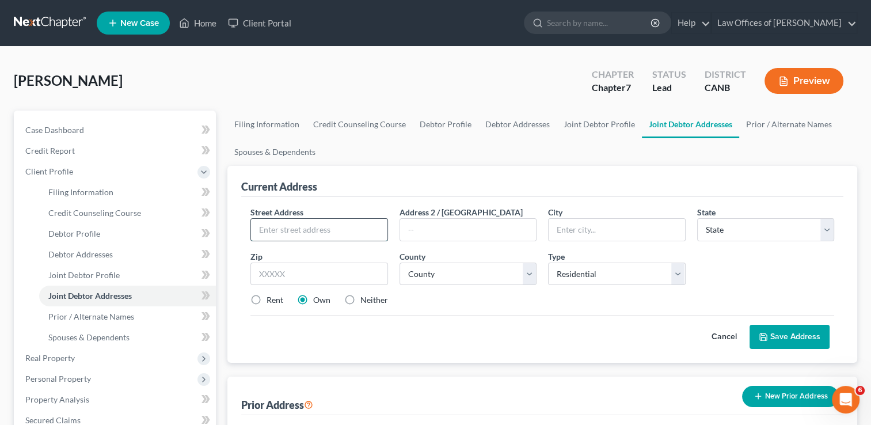
click at [327, 238] on input "text" at bounding box center [319, 230] width 136 height 22
click at [309, 234] on input "text" at bounding box center [319, 230] width 136 height 22
type input "6301 Longview Drive"
click at [612, 230] on input "text" at bounding box center [617, 230] width 136 height 22
type input "Placerville"
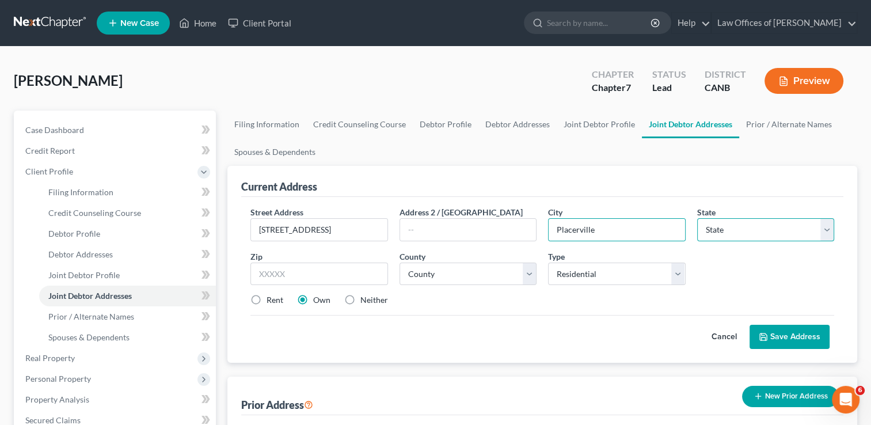
drag, startPoint x: 825, startPoint y: 227, endPoint x: 804, endPoint y: 225, distance: 21.4
click at [825, 227] on select "State AL AK AR AZ CA CO CT DE DC FL GA GU HI ID IL IN IA KS KY LA ME MD MA MI M…" at bounding box center [765, 229] width 137 height 23
select select "4"
click at [697, 218] on select "State AL AK AR AZ CA CO CT DE DC FL GA GU HI ID IL IN IA KS KY LA ME MD MA MI M…" at bounding box center [765, 229] width 137 height 23
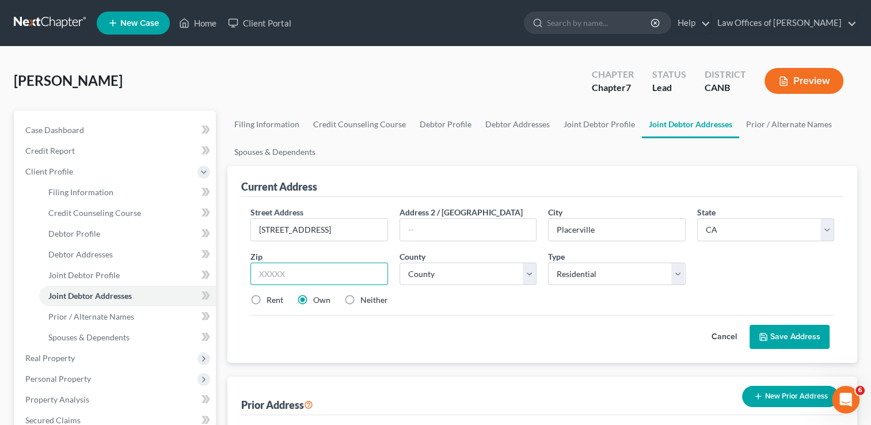
click at [343, 283] on input "text" at bounding box center [319, 274] width 137 height 23
type input "95667"
click at [530, 274] on select "County Alameda County Alpine County Amador County Butte County Calaveras County…" at bounding box center [468, 274] width 137 height 23
select select "8"
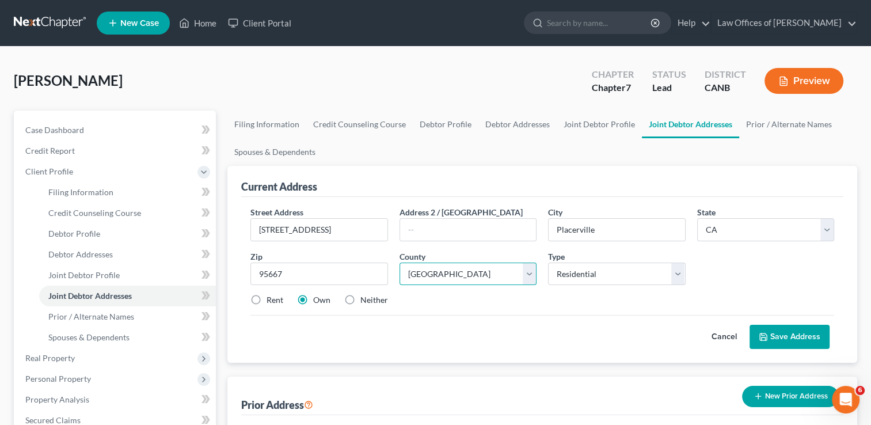
click at [400, 263] on select "County Alameda County Alpine County Amador County Butte County Calaveras County…" at bounding box center [468, 274] width 137 height 23
click at [792, 332] on button "Save Address" at bounding box center [790, 337] width 80 height 24
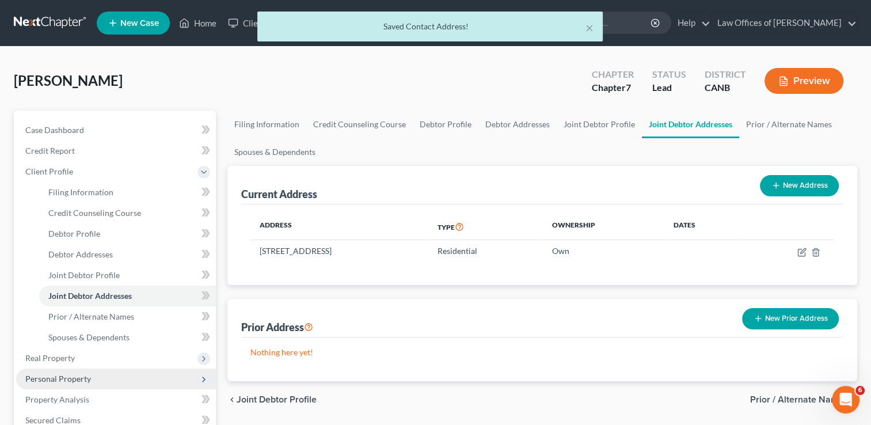
scroll to position [249, 0]
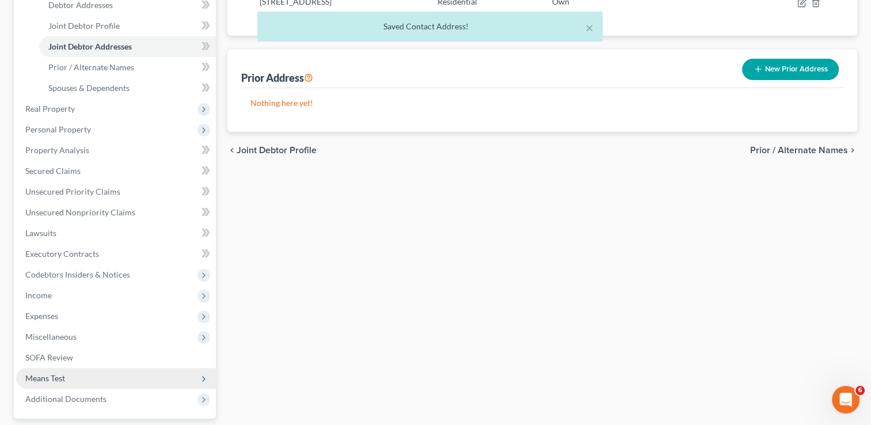
click at [46, 374] on span "Means Test" at bounding box center [45, 378] width 40 height 10
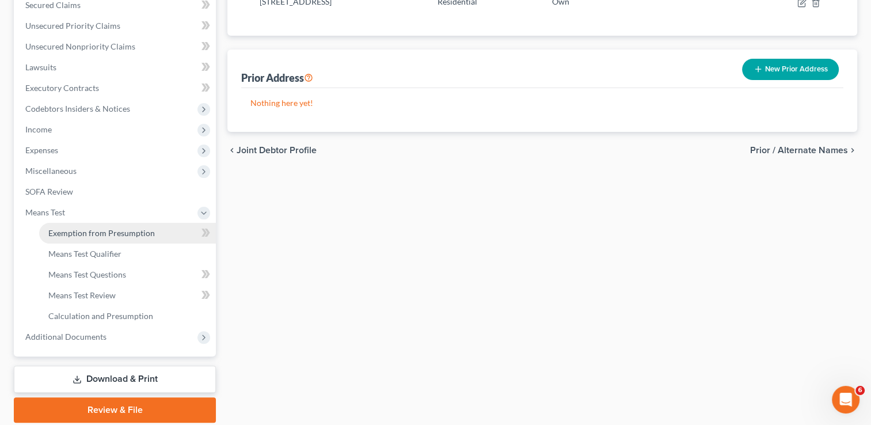
click at [84, 240] on link "Exemption from Presumption" at bounding box center [127, 233] width 177 height 21
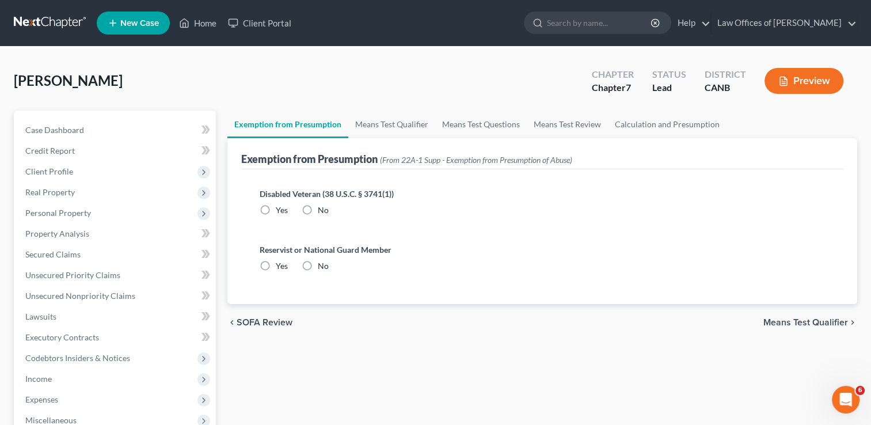
radio input "true"
click at [404, 124] on link "Means Test Qualifier" at bounding box center [391, 125] width 87 height 28
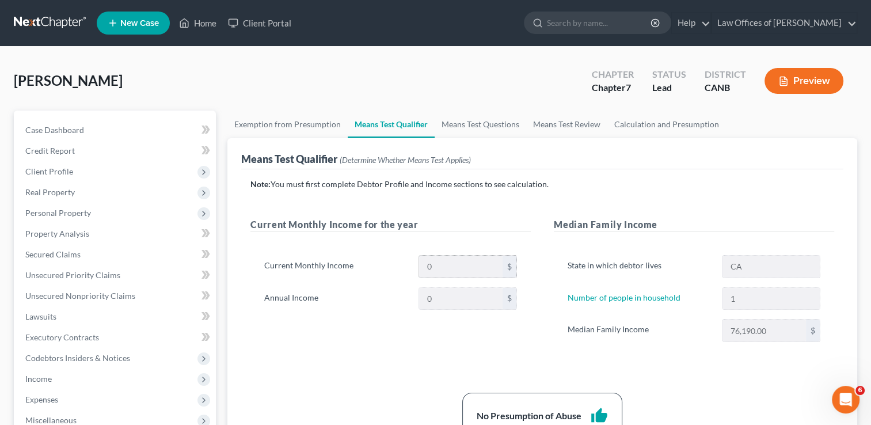
click at [511, 265] on div "$" at bounding box center [510, 267] width 14 height 22
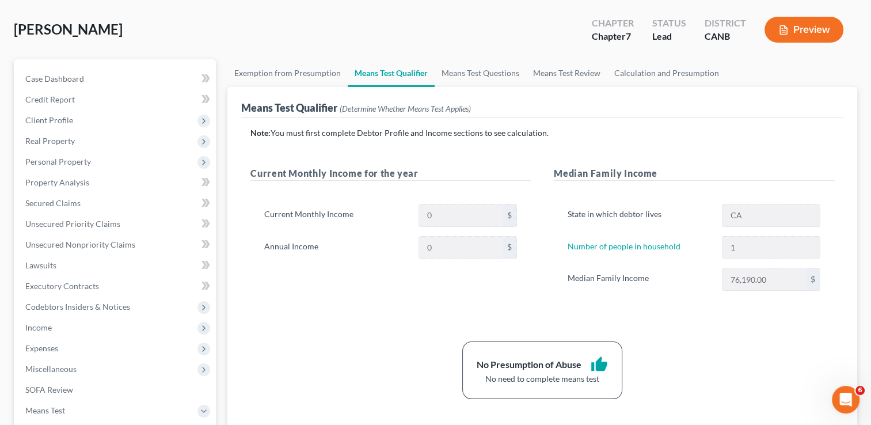
scroll to position [62, 0]
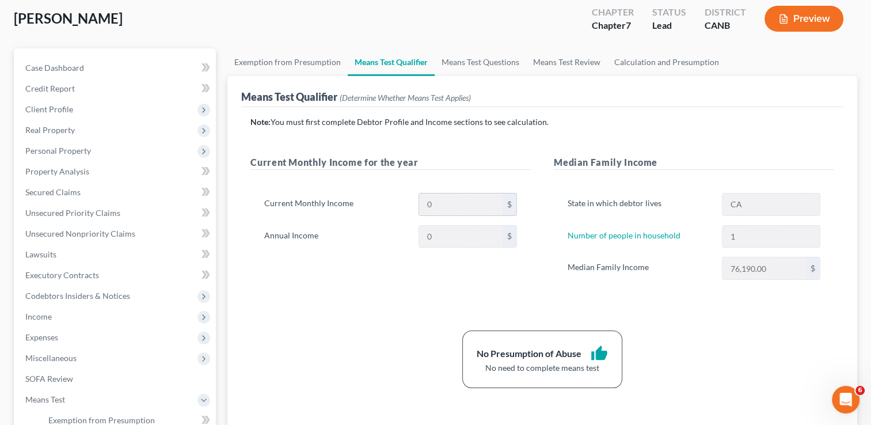
click at [503, 206] on div "$" at bounding box center [510, 205] width 14 height 22
click at [517, 207] on div "0 $" at bounding box center [468, 204] width 98 height 23
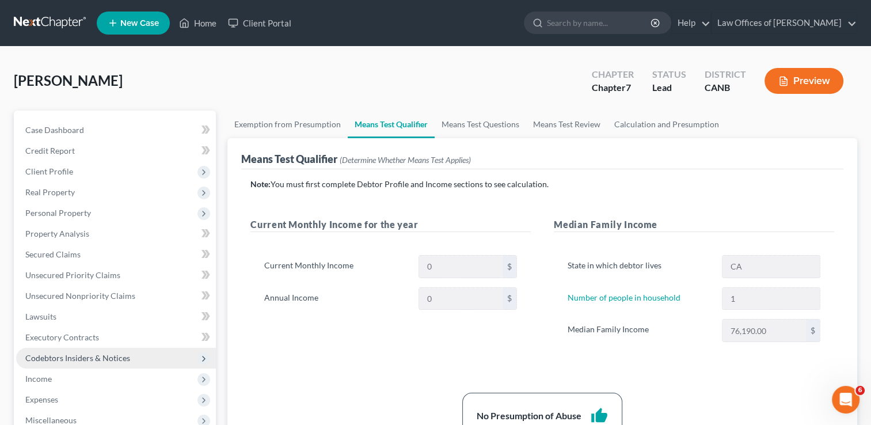
scroll to position [249, 0]
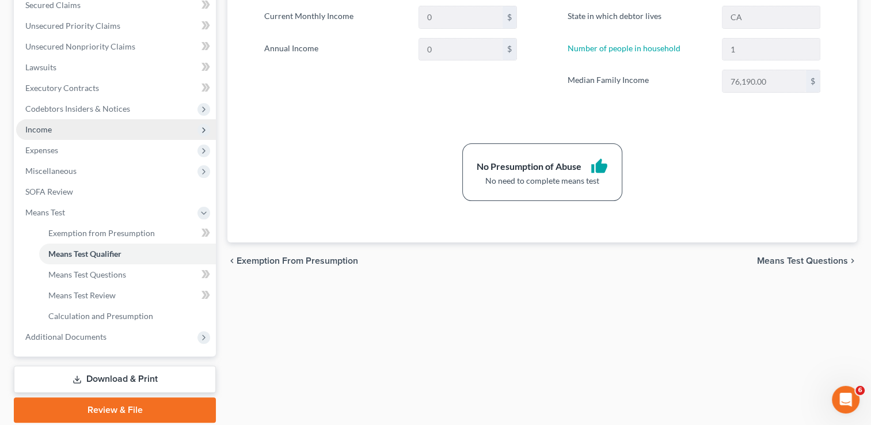
click at [50, 127] on span "Income" at bounding box center [38, 129] width 26 height 10
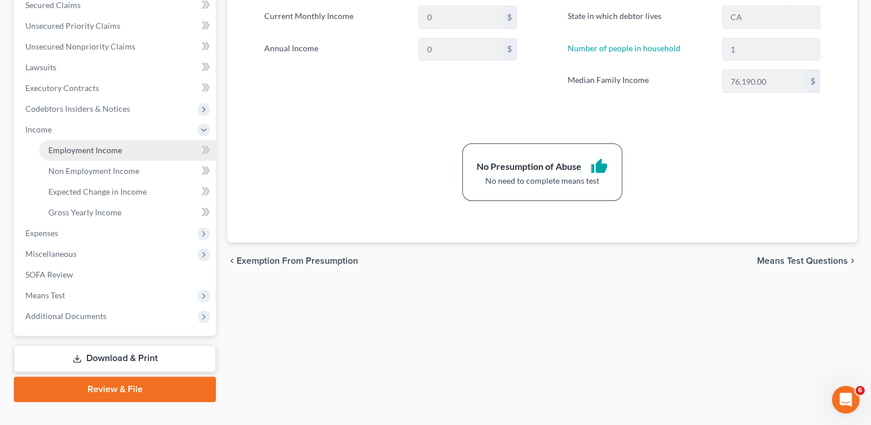
click at [80, 152] on span "Employment Income" at bounding box center [85, 150] width 74 height 10
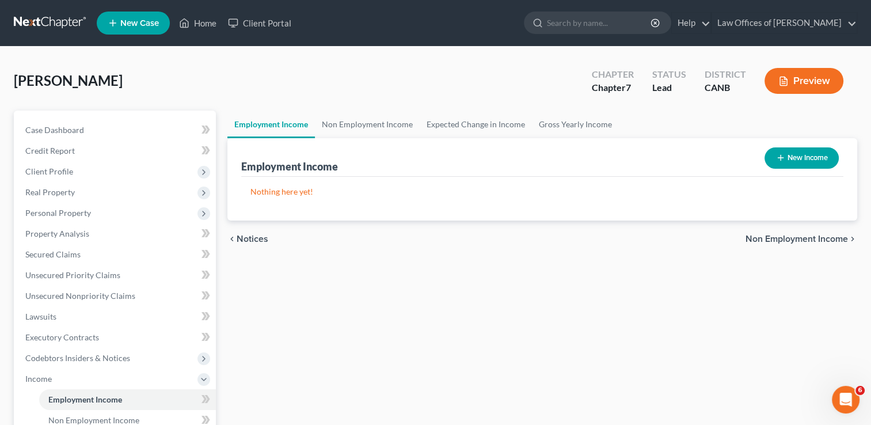
click at [795, 158] on button "New Income" at bounding box center [802, 157] width 74 height 21
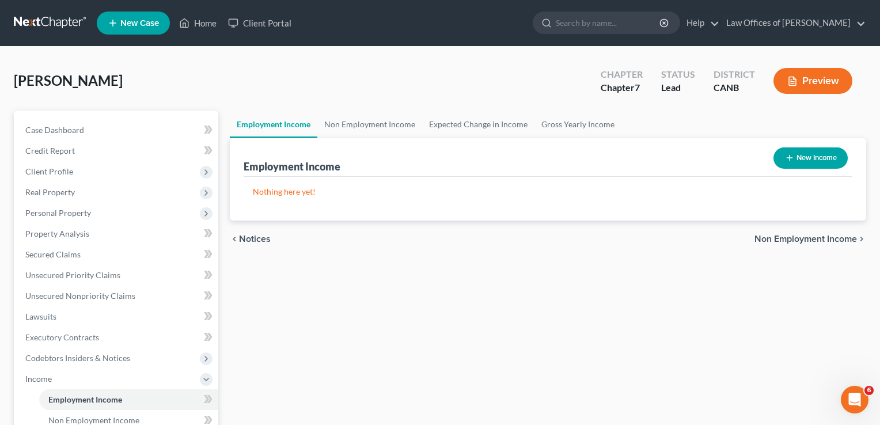
select select "0"
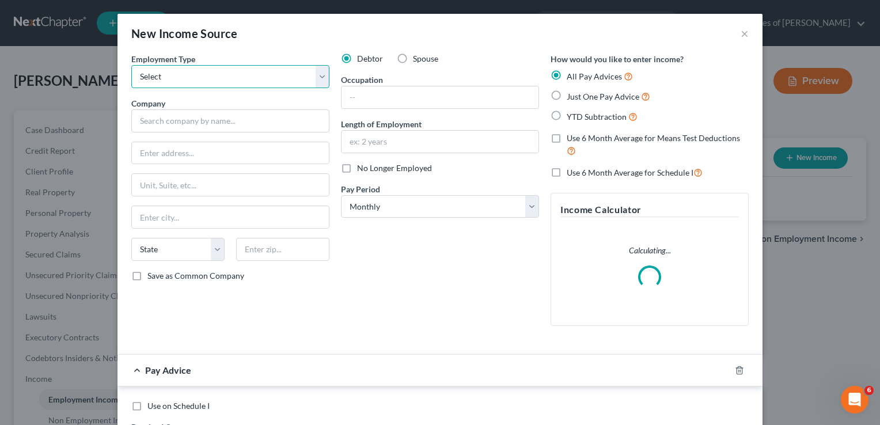
click at [319, 73] on select "Select Full or Part Time Employment Self Employment" at bounding box center [230, 76] width 198 height 23
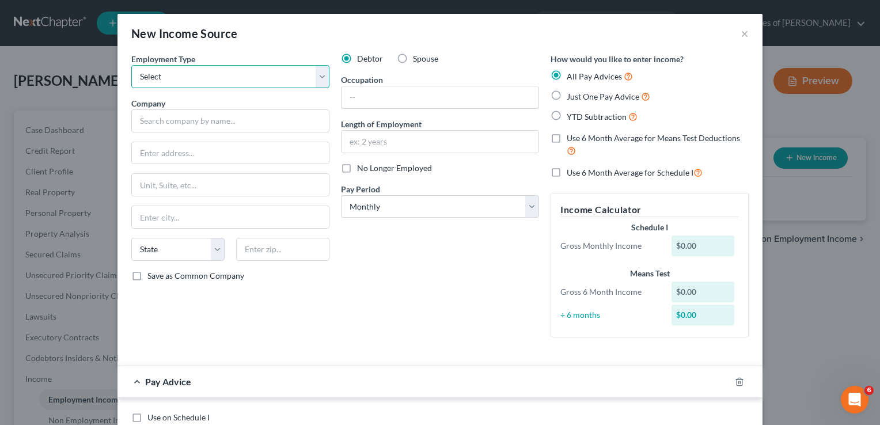
select select "1"
click at [131, 65] on select "Select Full or Part Time Employment Self Employment" at bounding box center [230, 76] width 198 height 23
click at [381, 98] on input "text" at bounding box center [440, 97] width 197 height 22
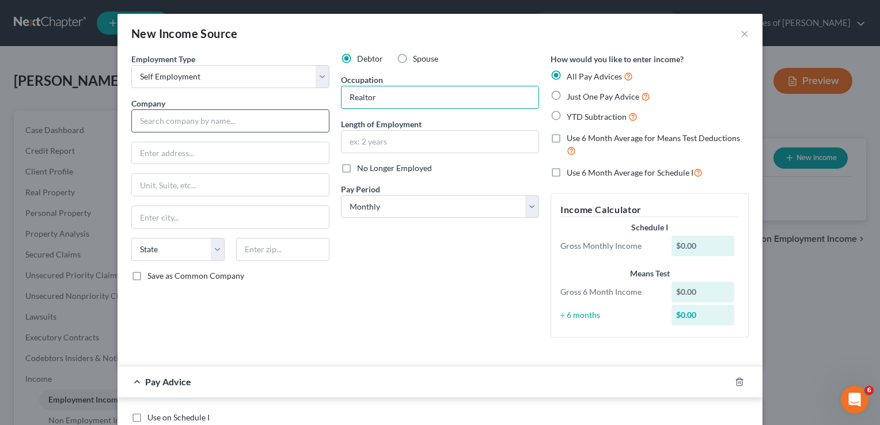
type input "Realtor"
click at [189, 130] on input "text" at bounding box center [230, 120] width 198 height 23
click at [191, 119] on input "text" at bounding box center [230, 120] width 198 height 23
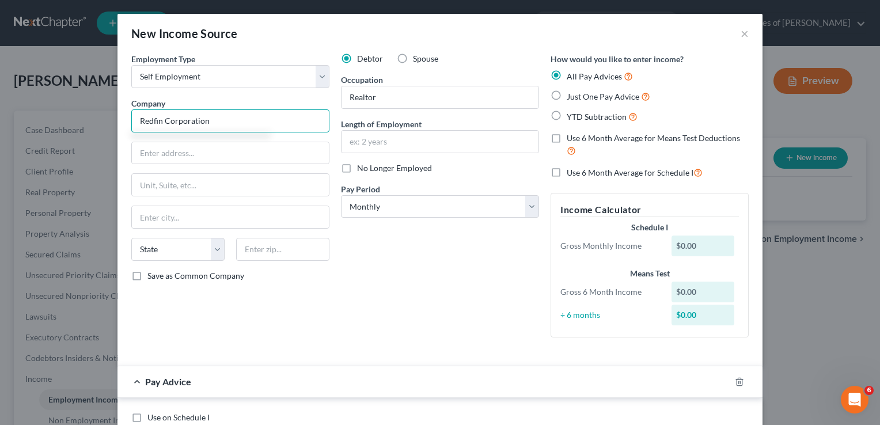
type input "Redfin Corporation"
click at [181, 153] on input "text" at bounding box center [230, 153] width 197 height 22
paste input "1180 Iron Point #150"
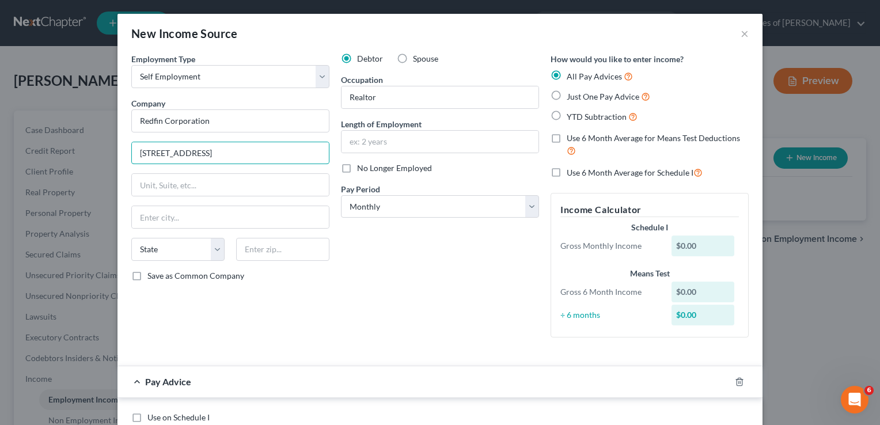
type input "1180 Iron Point #150"
click at [170, 218] on input "text" at bounding box center [230, 217] width 197 height 22
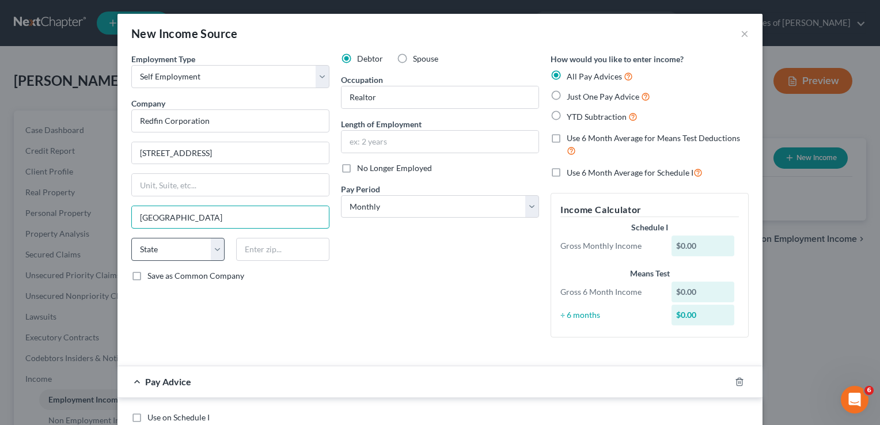
type input "Sacramento"
click at [210, 248] on select "State AL AK AR AZ CA CO CT DE DC FL GA GU HI ID IL IN IA KS KY LA ME MD MA MI M…" at bounding box center [177, 249] width 93 height 23
select select "4"
click at [131, 238] on select "State AL AK AR AZ CA CO CT DE DC FL GA GU HI ID IL IN IA KS KY LA ME MD MA MI M…" at bounding box center [177, 249] width 93 height 23
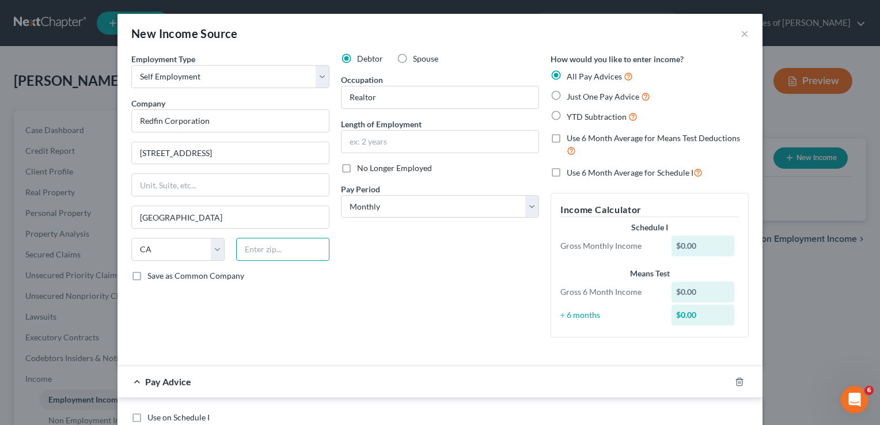
drag, startPoint x: 260, startPoint y: 259, endPoint x: 260, endPoint y: 252, distance: 6.9
click at [260, 256] on input "text" at bounding box center [282, 249] width 93 height 23
type input "95630"
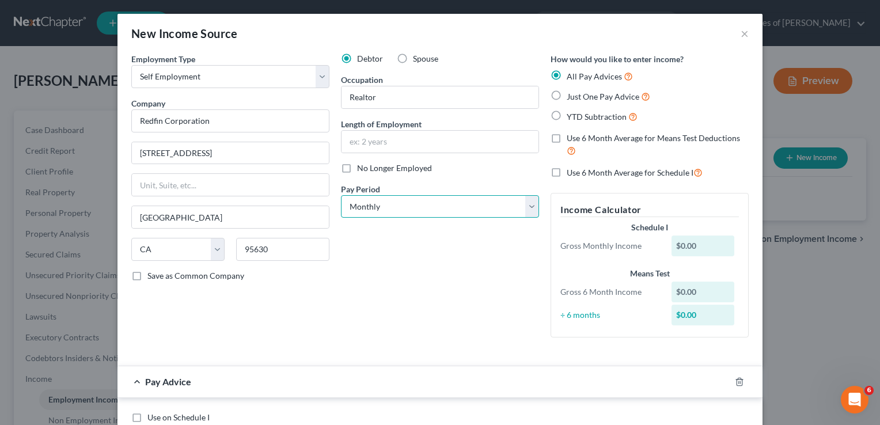
click at [389, 202] on select "Select Monthly Twice Monthly Every Other Week Weekly" at bounding box center [440, 206] width 198 height 23
type input "Folsom"
select select "2"
click at [341, 195] on select "Select Monthly Twice Monthly Every Other Week Weekly" at bounding box center [440, 206] width 198 height 23
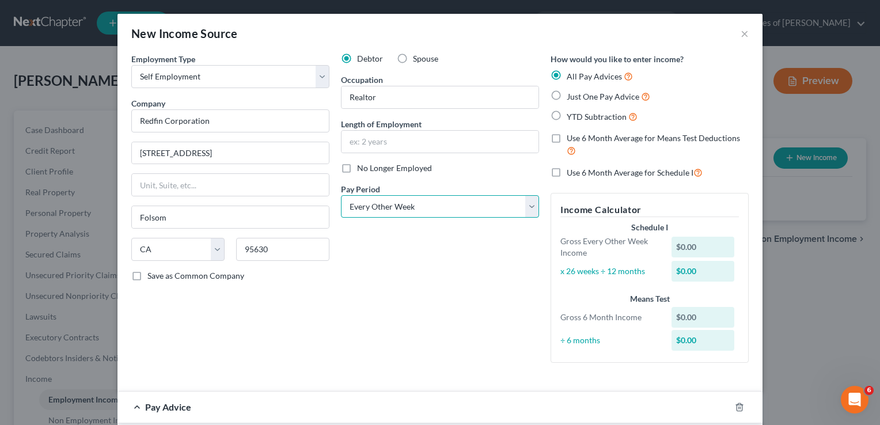
scroll to position [147, 0]
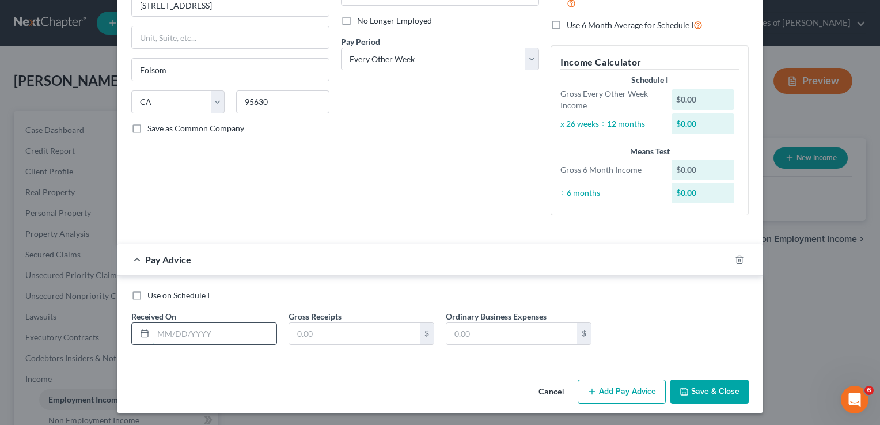
click at [170, 333] on input "text" at bounding box center [214, 334] width 123 height 22
click at [180, 336] on input "text" at bounding box center [214, 334] width 123 height 22
type input "09/26/2025"
click at [319, 326] on input "text" at bounding box center [354, 334] width 131 height 22
type input "1,012.50"
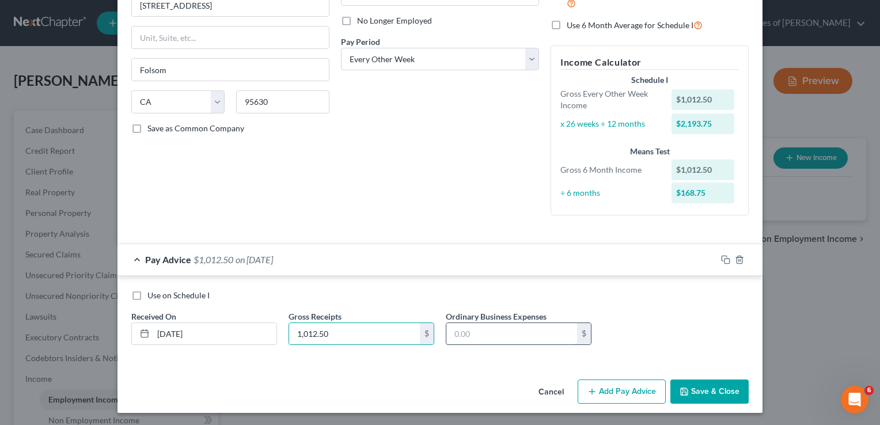
click at [534, 340] on input "text" at bounding box center [511, 334] width 131 height 22
type input "228.22"
click at [623, 384] on button "Add Pay Advice" at bounding box center [622, 392] width 88 height 24
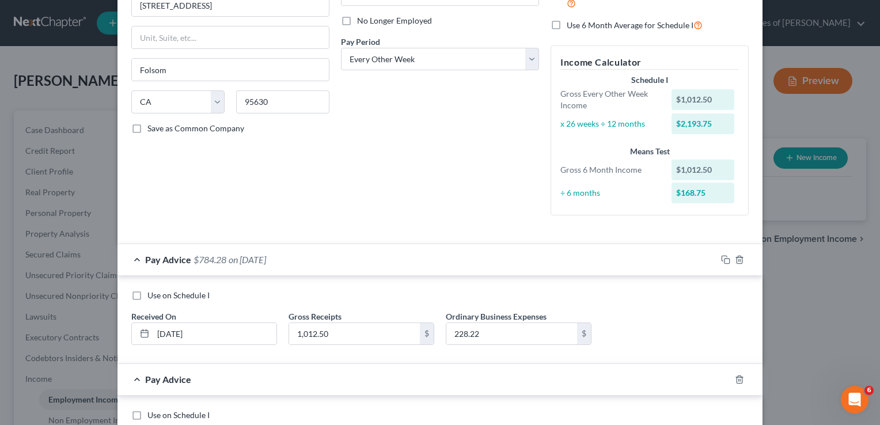
scroll to position [267, 0]
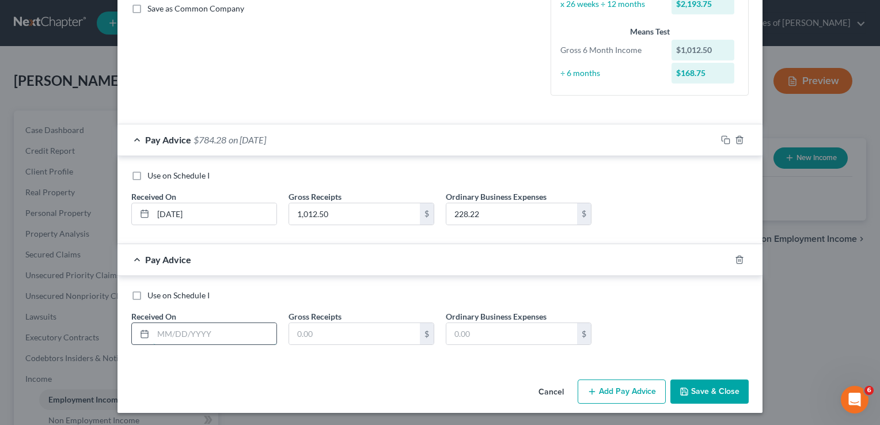
click at [191, 328] on input "text" at bounding box center [214, 334] width 123 height 22
type input "09/12/2025"
click at [320, 342] on input "text" at bounding box center [354, 334] width 131 height 22
type input "228.22"
click at [471, 323] on input "text" at bounding box center [511, 334] width 131 height 22
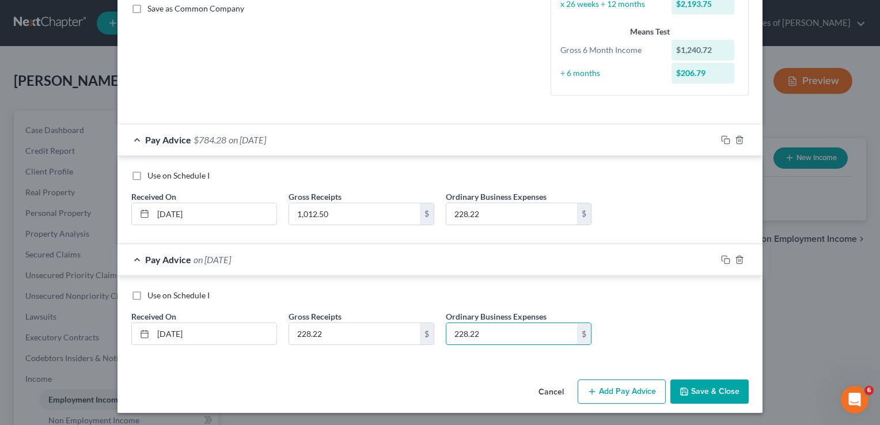
type input "228.22"
click at [629, 389] on button "Add Pay Advice" at bounding box center [622, 392] width 88 height 24
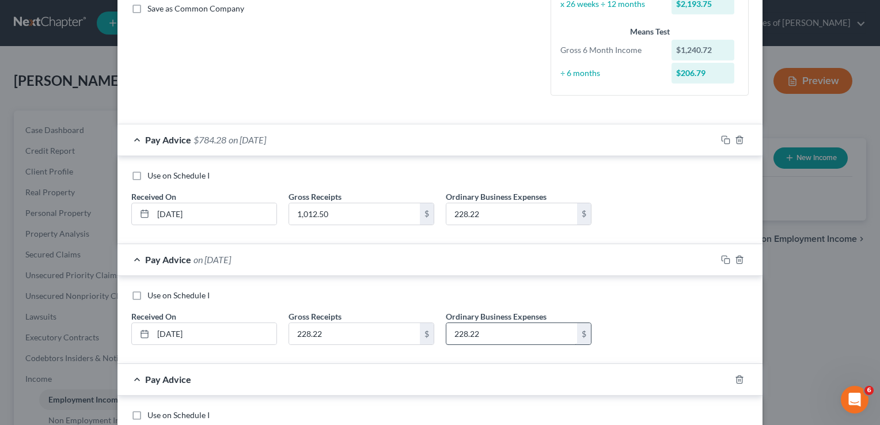
scroll to position [387, 0]
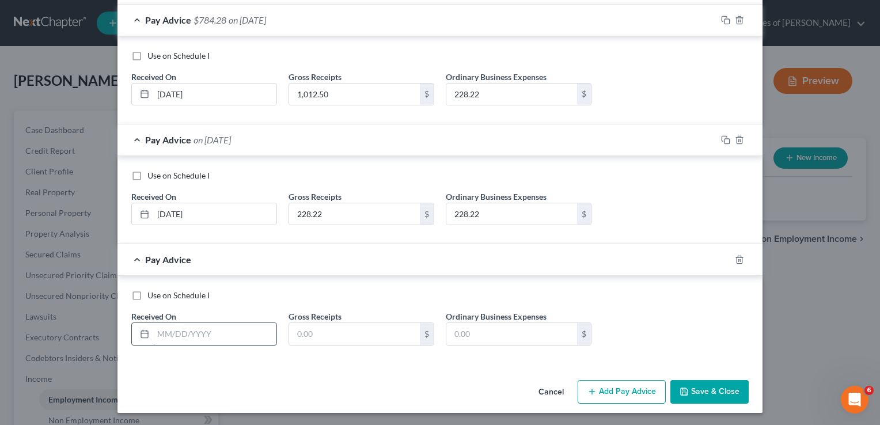
click at [185, 333] on input "text" at bounding box center [214, 334] width 123 height 22
click at [173, 330] on input "text" at bounding box center [214, 334] width 123 height 22
type input "08"
click at [147, 296] on label "Use on Schedule I" at bounding box center [178, 296] width 62 height 12
click at [152, 296] on input "Use on Schedule I" at bounding box center [155, 293] width 7 height 7
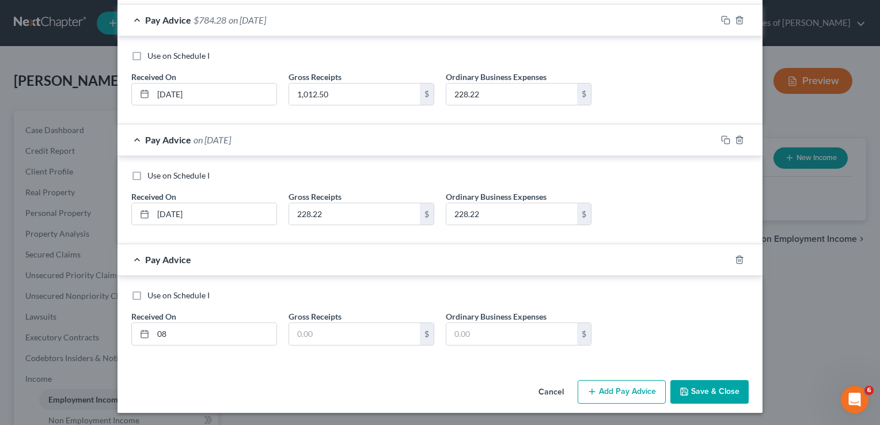
checkbox input "true"
click at [147, 174] on label "Use on Schedule I" at bounding box center [178, 176] width 62 height 12
click at [152, 174] on input "Use on Schedule I" at bounding box center [155, 173] width 7 height 7
checkbox input "true"
checkbox input "false"
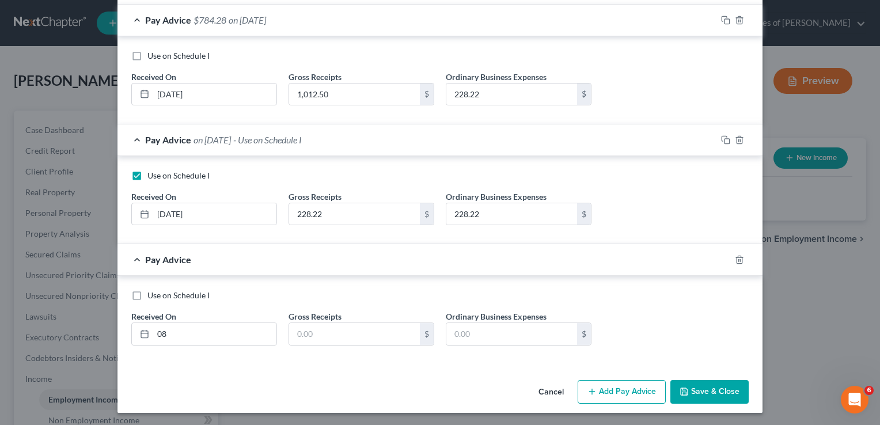
click at [147, 51] on label "Use on Schedule I" at bounding box center [178, 56] width 62 height 12
click at [152, 51] on input "Use on Schedule I" at bounding box center [155, 53] width 7 height 7
checkbox input "true"
click at [147, 173] on label "Use on Schedule I" at bounding box center [178, 176] width 62 height 12
click at [152, 173] on input "Use on Schedule I" at bounding box center [155, 173] width 7 height 7
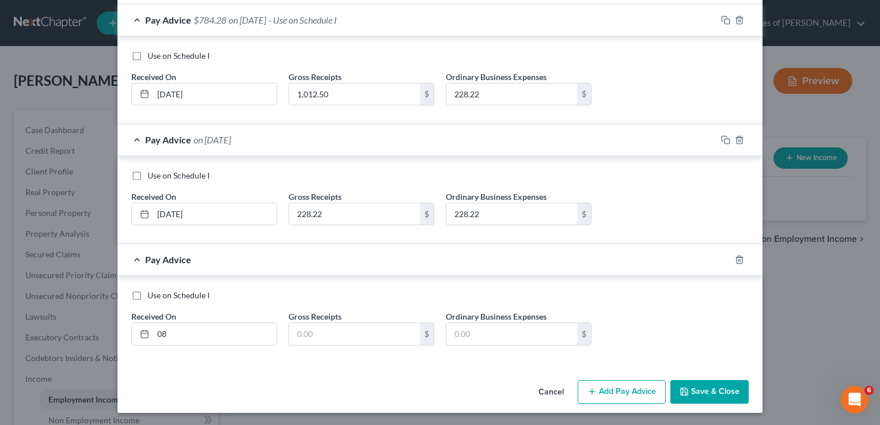
checkbox input "true"
checkbox input "false"
click at [147, 172] on label "Use on Schedule I" at bounding box center [178, 176] width 62 height 12
click at [152, 172] on input "Use on Schedule I" at bounding box center [155, 173] width 7 height 7
checkbox input "false"
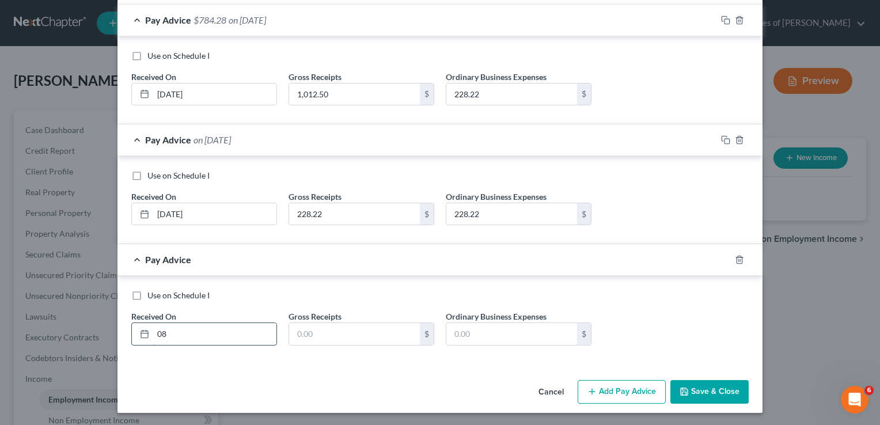
click at [228, 335] on input "08" at bounding box center [214, 334] width 123 height 22
click at [327, 327] on input "text" at bounding box center [354, 334] width 131 height 22
click at [173, 334] on input "08/15/2025" at bounding box center [214, 334] width 123 height 22
type input "08/29/2025"
click at [323, 332] on input "text" at bounding box center [354, 334] width 131 height 22
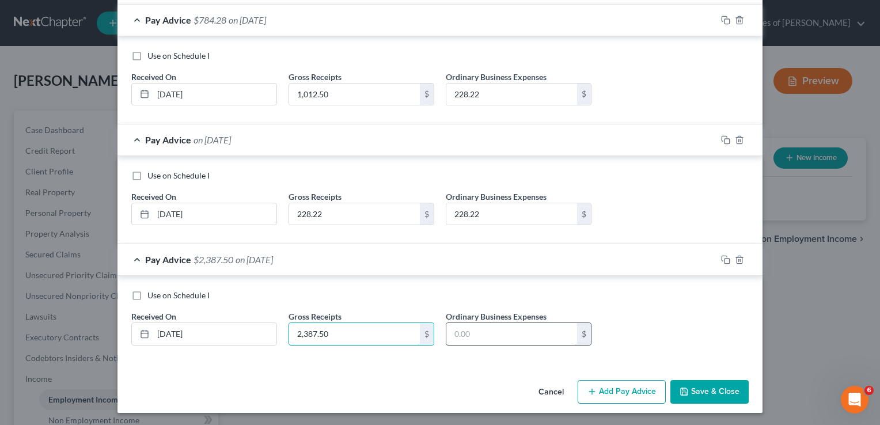
type input "2,387.50"
click at [521, 337] on input "text" at bounding box center [511, 334] width 131 height 22
type input "614.60"
click at [588, 394] on icon "button" at bounding box center [591, 391] width 9 height 9
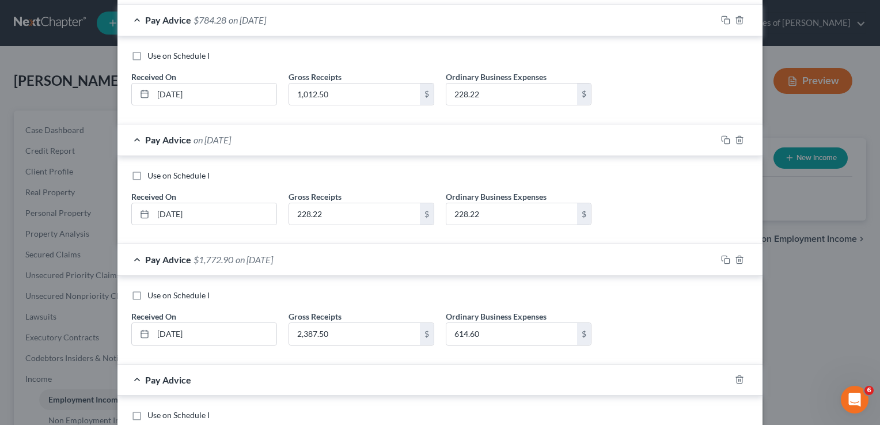
scroll to position [506, 0]
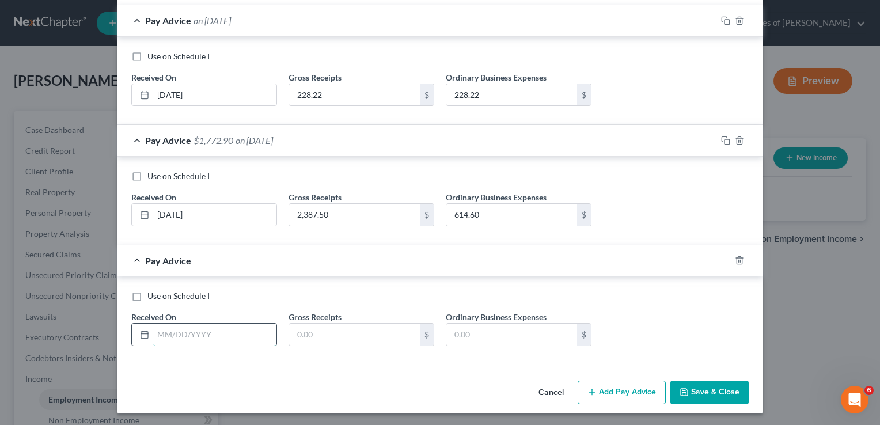
click at [161, 329] on input "text" at bounding box center [214, 335] width 123 height 22
type input "08/15/2025"
click at [297, 333] on input "text" at bounding box center [354, 335] width 131 height 22
type input "1,408.75"
click at [463, 335] on input "text" at bounding box center [511, 335] width 131 height 22
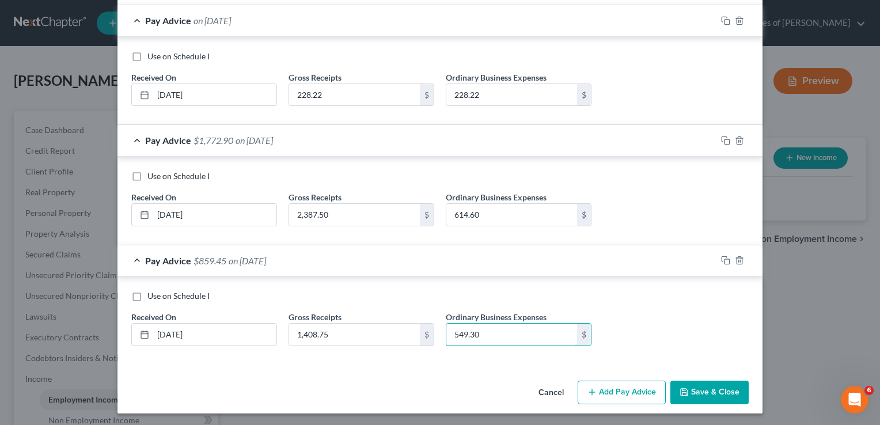
type input "549.30"
click at [592, 396] on button "Add Pay Advice" at bounding box center [622, 393] width 88 height 24
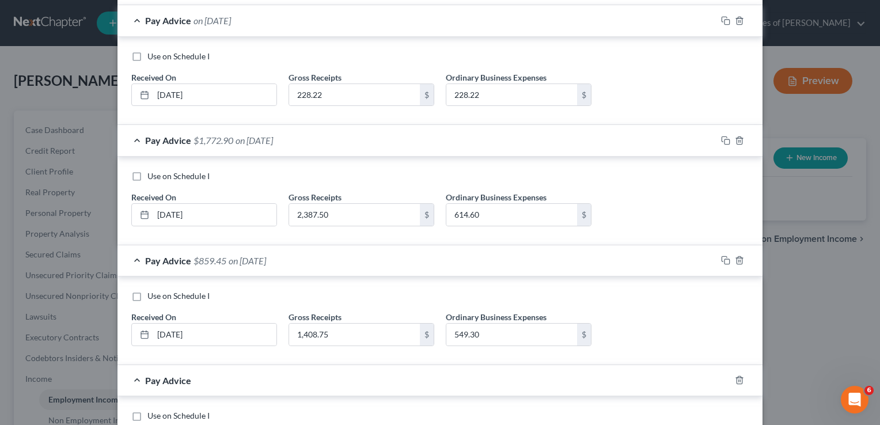
scroll to position [625, 0]
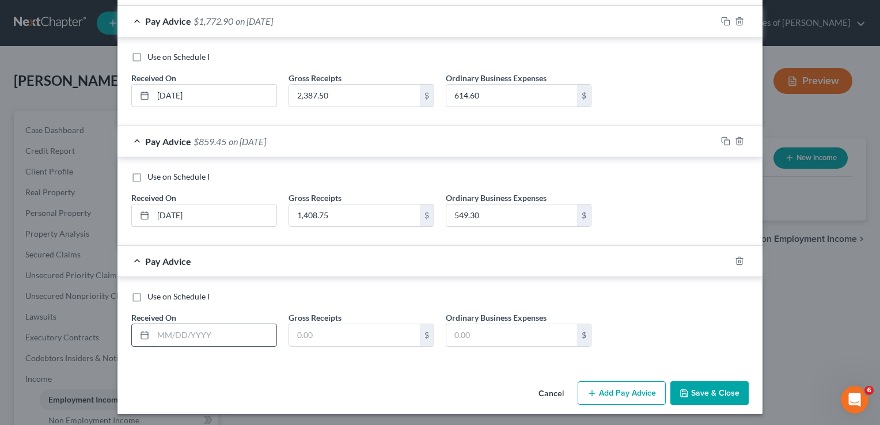
click at [173, 335] on input "text" at bounding box center [214, 335] width 123 height 22
type input "08/01/2025"
